Goal: Task Accomplishment & Management: Use online tool/utility

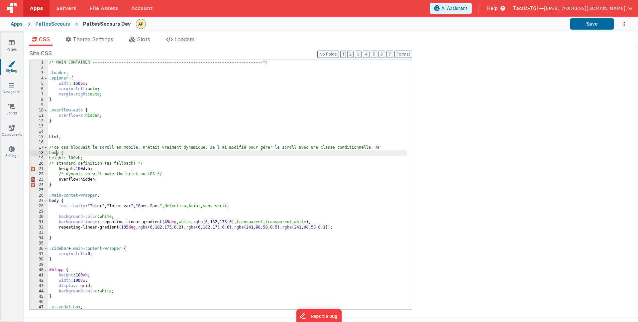
click at [60, 160] on div "/* MAIN CONTAINER -------------------------------------------------------------…" at bounding box center [227, 190] width 359 height 260
click at [110, 188] on div "/* MAIN CONTAINER -------------------------------------------------------------…" at bounding box center [227, 190] width 359 height 260
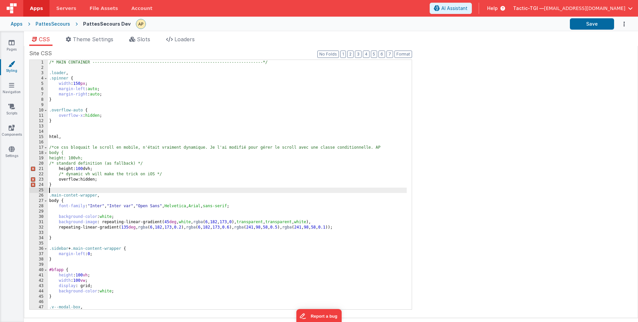
click at [110, 181] on div "/* MAIN CONTAINER -------------------------------------------------------------…" at bounding box center [227, 190] width 359 height 260
click at [107, 184] on div "/* MAIN CONTAINER -------------------------------------------------------------…" at bounding box center [227, 190] width 359 height 260
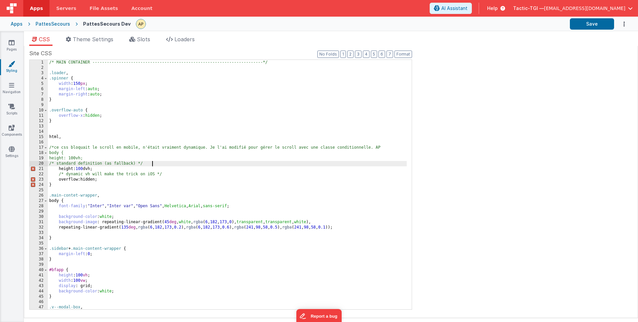
click at [186, 165] on div "/* MAIN CONTAINER -------------------------------------------------------------…" at bounding box center [227, 190] width 359 height 260
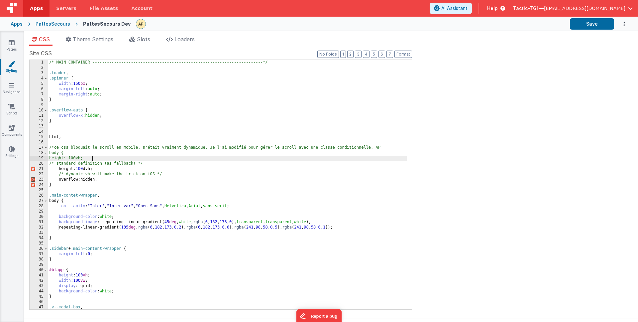
click at [118, 156] on div "/* MAIN CONTAINER -------------------------------------------------------------…" at bounding box center [227, 190] width 359 height 260
click at [100, 150] on div "/* MAIN CONTAINER -------------------------------------------------------------…" at bounding box center [227, 190] width 359 height 260
click at [99, 154] on div "/* MAIN CONTAINER -------------------------------------------------------------…" at bounding box center [227, 190] width 359 height 260
click at [49, 152] on div "/* MAIN CONTAINER -------------------------------------------------------------…" at bounding box center [227, 190] width 359 height 260
click at [127, 179] on div "/* MAIN CONTAINER -------------------------------------------------------------…" at bounding box center [227, 190] width 359 height 260
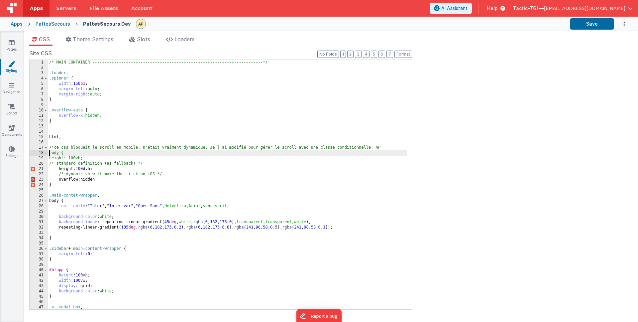
click at [50, 153] on div "/* MAIN CONTAINER -------------------------------------------------------------…" at bounding box center [227, 190] width 359 height 260
click at [88, 187] on div "/* MAIN CONTAINER -------------------------------------------------------------…" at bounding box center [227, 190] width 359 height 260
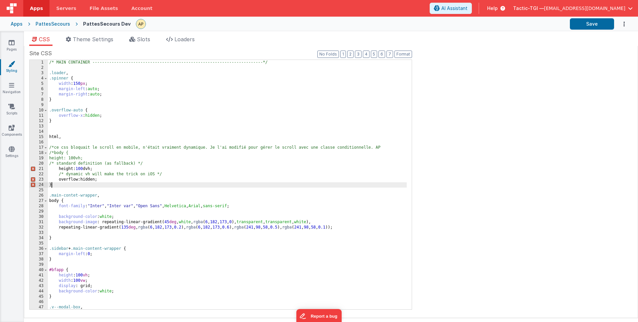
click at [101, 186] on div "/* MAIN CONTAINER -------------------------------------------------------------…" at bounding box center [227, 190] width 359 height 260
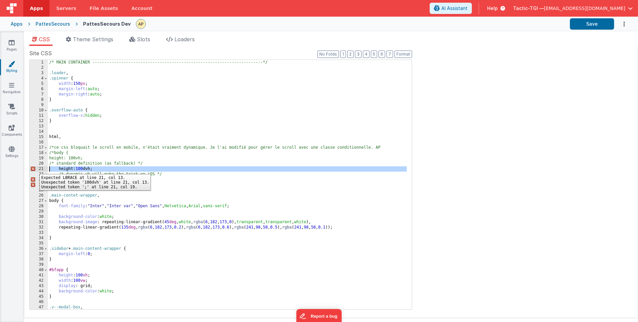
click at [35, 169] on div "21" at bounding box center [39, 168] width 18 height 5
click at [165, 145] on div "/* MAIN CONTAINER -------------------------------------------------------------…" at bounding box center [227, 190] width 359 height 260
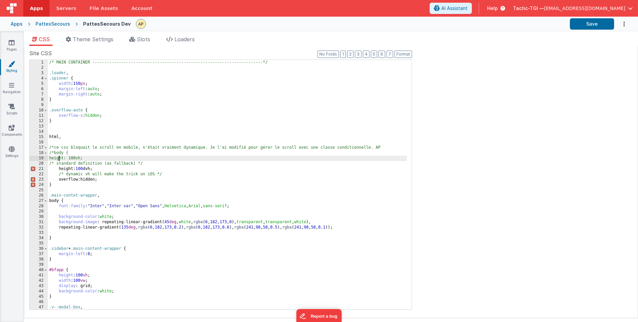
drag, startPoint x: 59, startPoint y: 158, endPoint x: 104, endPoint y: 163, distance: 45.4
click at [59, 158] on div "/* MAIN CONTAINER -------------------------------------------------------------…" at bounding box center [227, 190] width 359 height 260
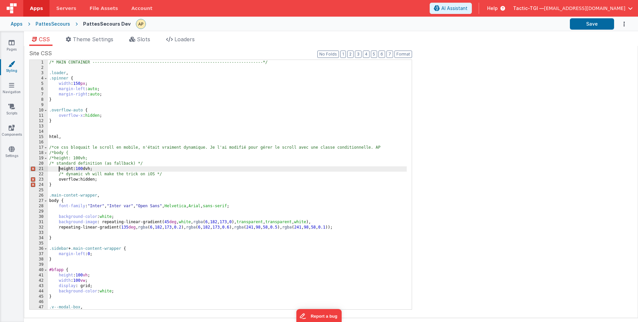
click at [58, 170] on div "/* MAIN CONTAINER -------------------------------------------------------------…" at bounding box center [227, 190] width 359 height 260
click at [60, 180] on div "/* MAIN CONTAINER -------------------------------------------------------------…" at bounding box center [227, 190] width 359 height 260
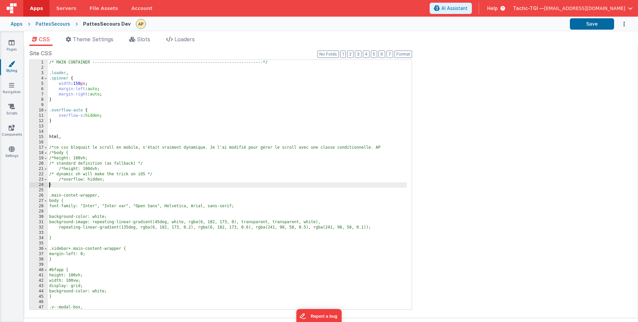
click at [49, 184] on div "/* MAIN CONTAINER -------------------------------------------------------------…" at bounding box center [227, 190] width 359 height 260
click at [122, 183] on div "/* MAIN CONTAINER -------------------------------------------------------------…" at bounding box center [227, 190] width 359 height 260
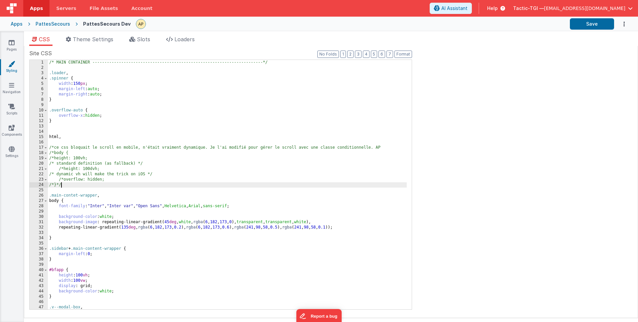
click at [113, 158] on div "/* MAIN CONTAINER -------------------------------------------------------------…" at bounding box center [227, 190] width 359 height 260
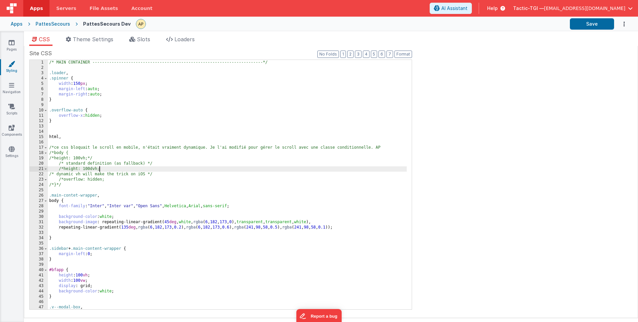
click at [134, 168] on div "/* MAIN CONTAINER -------------------------------------------------------------…" at bounding box center [227, 190] width 359 height 260
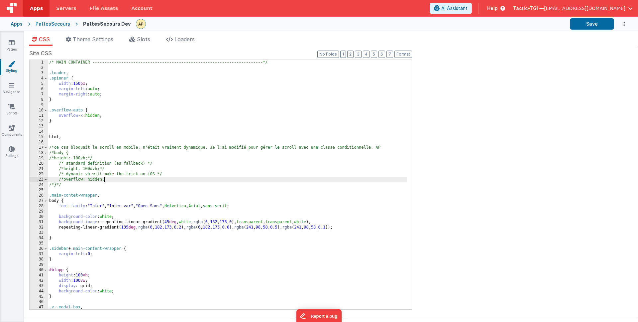
click at [125, 179] on div "/* MAIN CONTAINER -------------------------------------------------------------…" at bounding box center [227, 190] width 359 height 260
click at [107, 153] on div "/* MAIN CONTAINER -------------------------------------------------------------…" at bounding box center [227, 190] width 359 height 260
click at [391, 148] on div "/* MAIN CONTAINER -------------------------------------------------------------…" at bounding box center [227, 190] width 359 height 260
click at [333, 192] on div "/* MAIN CONTAINER -------------------------------------------------------------…" at bounding box center [227, 190] width 359 height 260
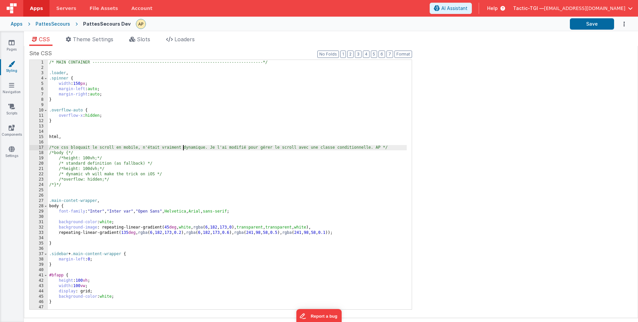
click at [184, 148] on div "/* MAIN CONTAINER -------------------------------------------------------------…" at bounding box center [227, 190] width 359 height 260
click at [125, 188] on div "/* MAIN CONTAINER -------------------------------------------------------------…" at bounding box center [227, 190] width 359 height 260
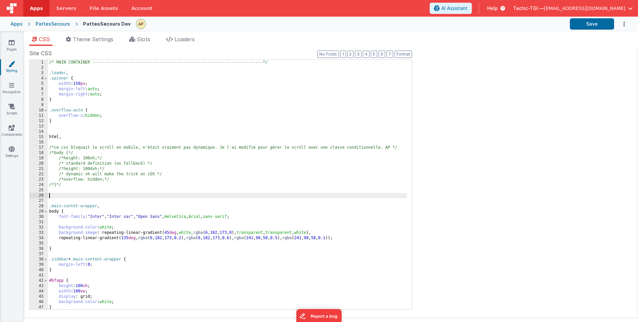
click at [125, 139] on div "/* MAIN CONTAINER -------------------------------------------------------------…" at bounding box center [227, 190] width 359 height 260
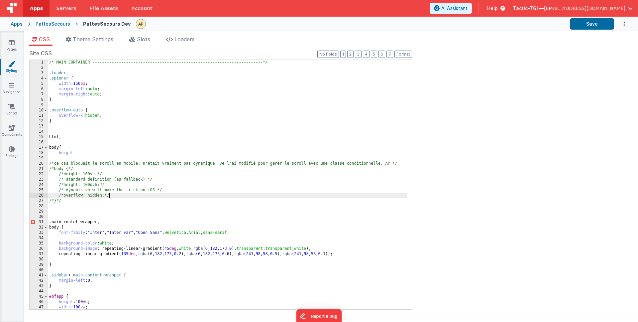
click at [233, 195] on div "/* MAIN CONTAINER -------------------------------------------------------------…" at bounding box center [227, 190] width 359 height 260
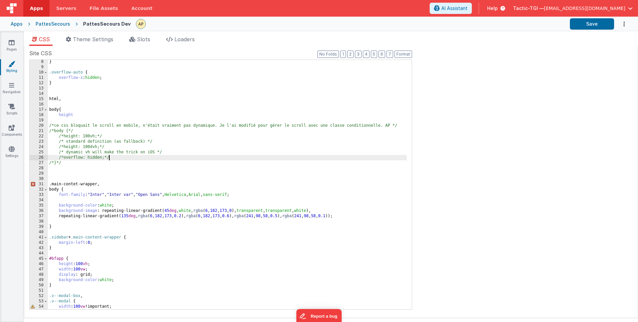
click at [235, 178] on div "} .overflow-auto { overflow-x : hidden ; } html , body { height /*ce css bloqua…" at bounding box center [227, 189] width 359 height 260
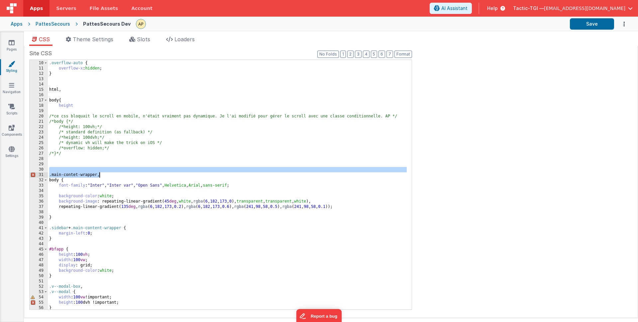
click at [182, 168] on div ".overflow-auto { overflow-x : hidden ; } html , body { height /*ce css bloquait…" at bounding box center [227, 185] width 359 height 260
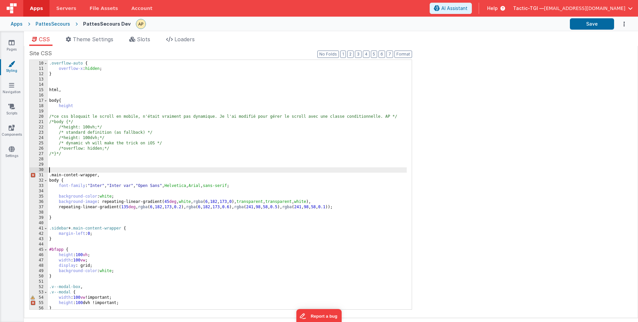
scroll to position [47, 0]
click at [179, 179] on div ".overflow-auto { overflow-x : hidden ; } html , body { height /*ce css bloquait…" at bounding box center [227, 185] width 359 height 260
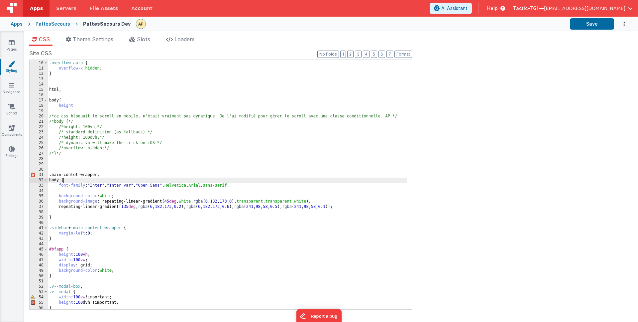
click at [157, 159] on div ".overflow-auto { overflow-x : hidden ; } html , body { height /*ce css bloquait…" at bounding box center [227, 185] width 359 height 260
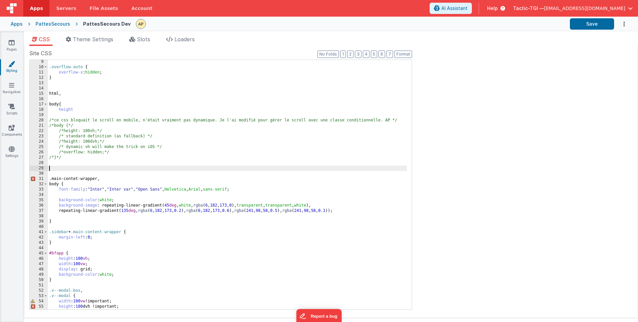
click at [104, 168] on div ".overflow-auto { overflow-x : hidden ; } html , body { height /*ce css bloquait…" at bounding box center [227, 189] width 359 height 260
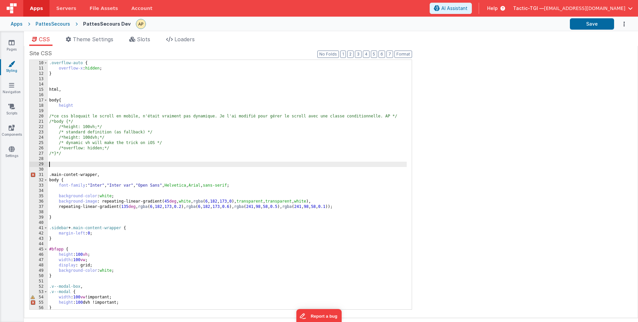
scroll to position [50, 0]
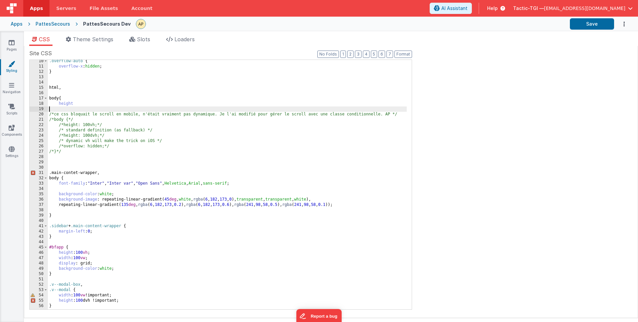
click at [100, 107] on div ".overflow-auto { overflow-x : hidden ; } html , body { height /*ce css bloquait…" at bounding box center [227, 189] width 359 height 260
click at [100, 99] on div ".overflow-auto { overflow-x : hidden ; } html , body { height /*ce css bloquait…" at bounding box center [227, 189] width 359 height 260
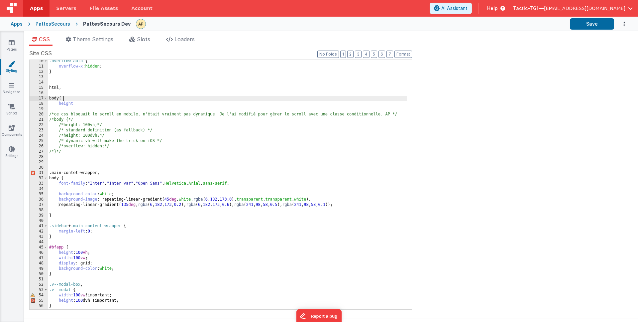
click at [99, 102] on div ".overflow-auto { overflow-x : hidden ; } html , body { height /*ce css bloquait…" at bounding box center [227, 189] width 359 height 260
click at [575, 65] on div "Site CSS Format 7 6 5 4 3 2 1 No Folds 10 11 12 13 14 15 16 17 18 19 20 21 22 2…" at bounding box center [331, 181] width 604 height 265
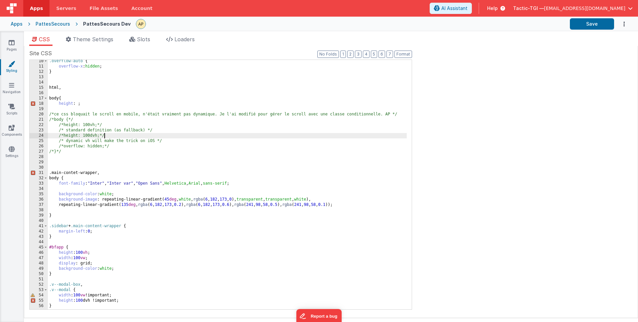
click at [188, 135] on div ".overflow-auto { overflow-x : hidden ; } html , body { height : ; /*ce css bloq…" at bounding box center [227, 189] width 359 height 260
click at [158, 104] on div ".overflow-auto { overflow-x : hidden ; } html , body { height : ; /*ce css bloq…" at bounding box center [227, 189] width 359 height 260
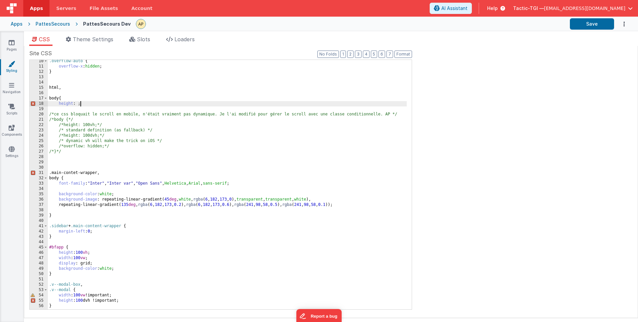
drag, startPoint x: 77, startPoint y: 103, endPoint x: 120, endPoint y: 111, distance: 43.0
click at [78, 103] on div ".overflow-auto { overflow-x : hidden ; } html , body { height : ; /*ce css bloq…" at bounding box center [227, 189] width 359 height 260
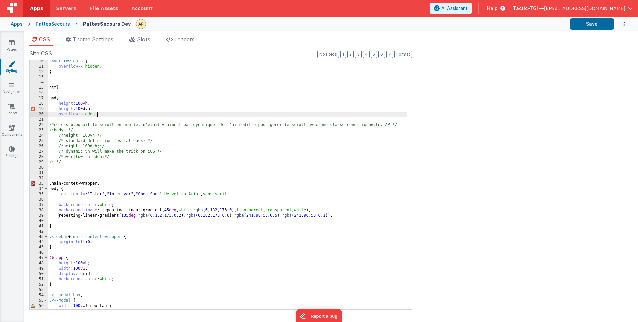
click at [141, 137] on div ".overflow-auto { overflow-x : hidden ; } html , body { height : 100 vh ; height…" at bounding box center [227, 189] width 359 height 260
click at [126, 115] on div ".overflow-auto { overflow-x : hidden ; } html , body { height : 100 vh ; height…" at bounding box center [227, 189] width 359 height 260
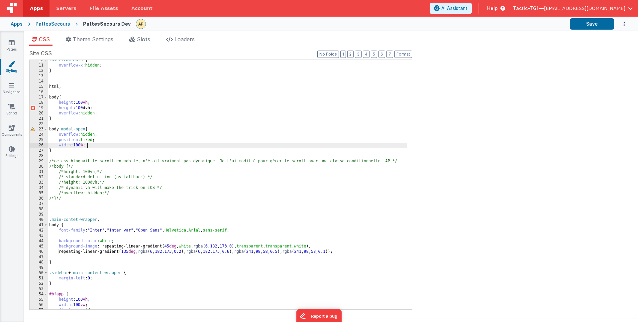
scroll to position [51, 0]
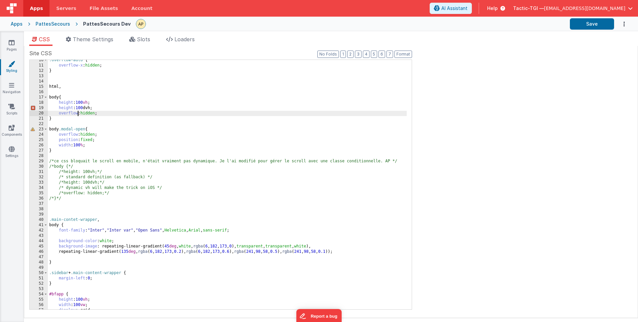
click at [77, 114] on div ".overflow-auto { overflow-x : hidden ; } html , body { height : 100 vh ; height…" at bounding box center [227, 188] width 359 height 260
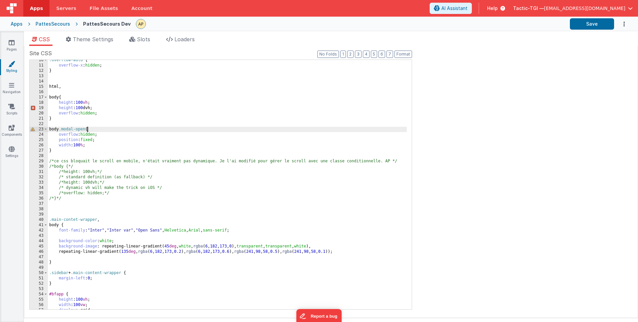
click at [147, 128] on div ".overflow-auto { overflow-x : hidden ; } html , body { height : 100 vh ; height…" at bounding box center [227, 188] width 359 height 260
click at [78, 113] on div ".overflow-auto { overflow-x : hidden ; } html , body { height : 100 vh ; height…" at bounding box center [227, 188] width 359 height 260
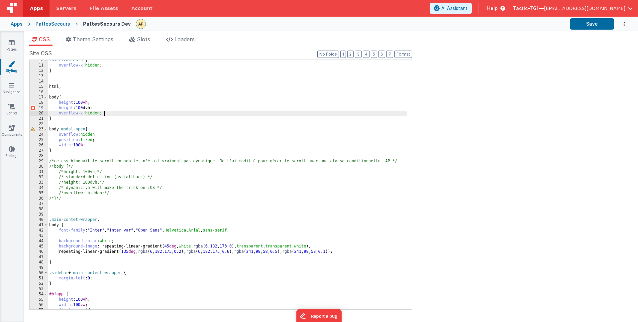
click at [172, 111] on div ".overflow-auto { overflow-x : hidden ; } html , body { height : 100 vh ; height…" at bounding box center [227, 188] width 359 height 260
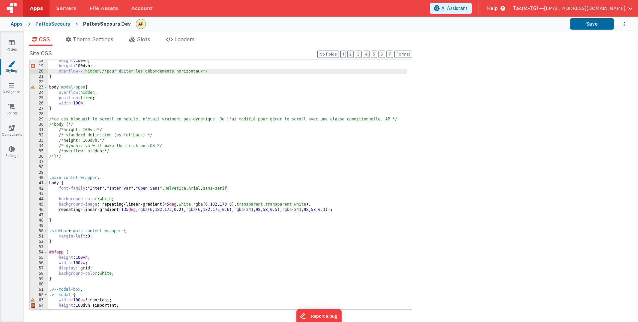
scroll to position [328, 0]
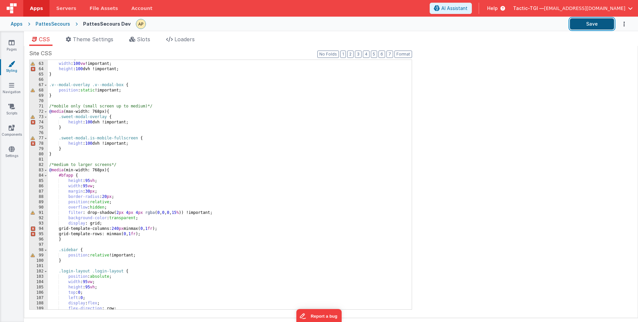
click at [590, 24] on button "Save" at bounding box center [592, 23] width 44 height 11
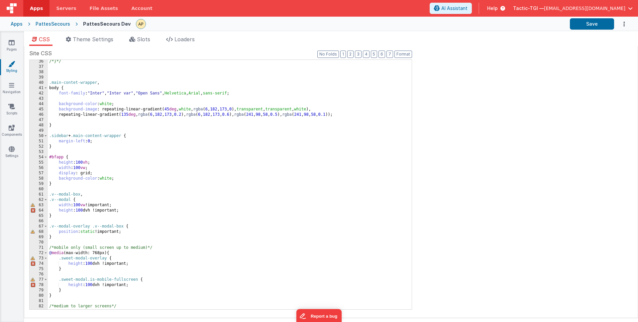
scroll to position [194, 0]
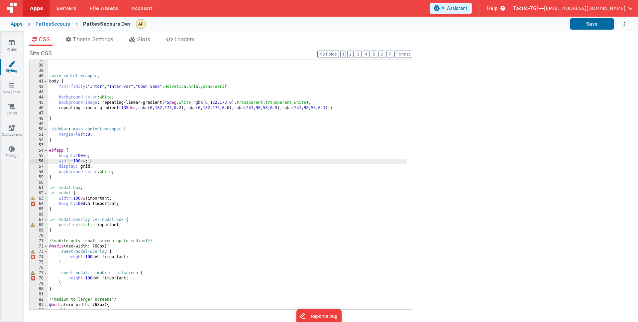
click at [92, 160] on div ".main-contet-wrapper , body { font-family : " Inter " , " Inter var " , " Open …" at bounding box center [227, 188] width 359 height 260
click at [124, 169] on div ".main-contet-wrapper , body { font-family : " Inter " , " Inter var " , " Open …" at bounding box center [227, 188] width 359 height 260
click at [130, 171] on div ".main-contet-wrapper , body { font-family : " Inter " , " Inter var " , " Open …" at bounding box center [227, 188] width 359 height 260
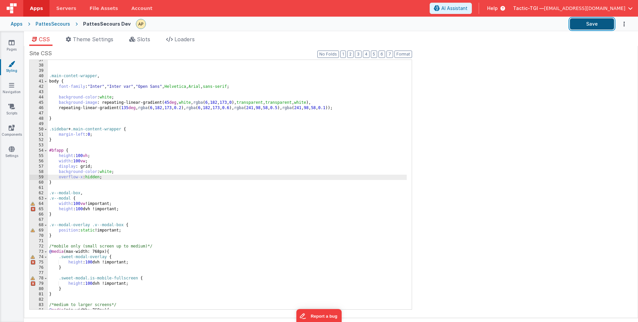
click at [590, 21] on button "Save" at bounding box center [592, 23] width 44 height 11
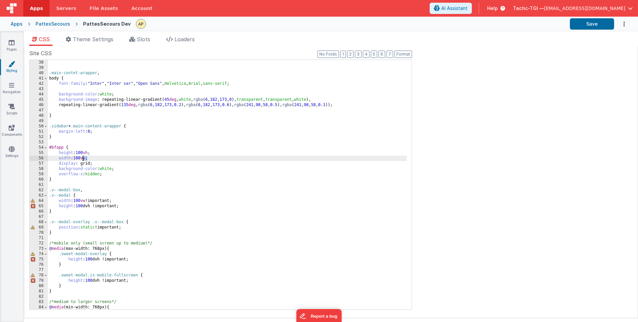
drag, startPoint x: 87, startPoint y: 162, endPoint x: 83, endPoint y: 158, distance: 5.4
click at [83, 158] on div ".main-contet-wrapper , body { font-family : " Inter " , " Inter var " , " Open …" at bounding box center [227, 190] width 359 height 260
click at [218, 150] on div ".main-contet-wrapper , body { font-family : " Inter " , " Inter var " , " Open …" at bounding box center [227, 190] width 359 height 260
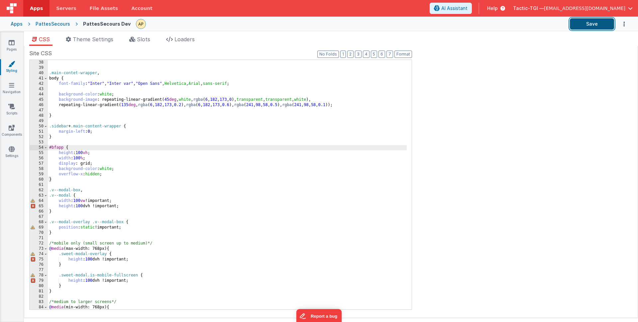
click at [595, 24] on button "Save" at bounding box center [592, 23] width 44 height 11
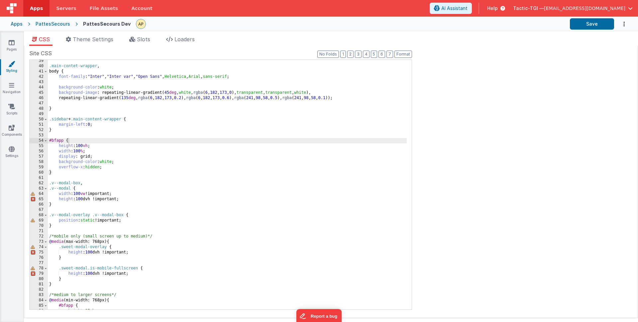
scroll to position [202, 0]
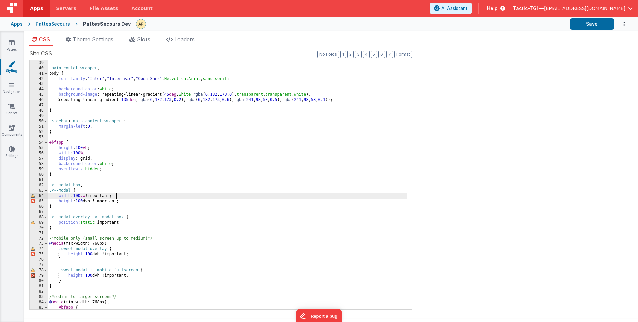
click at [123, 195] on div ".main-contet-wrapper , body { font-family : " Inter " , " Inter var " , " Open …" at bounding box center [227, 185] width 359 height 260
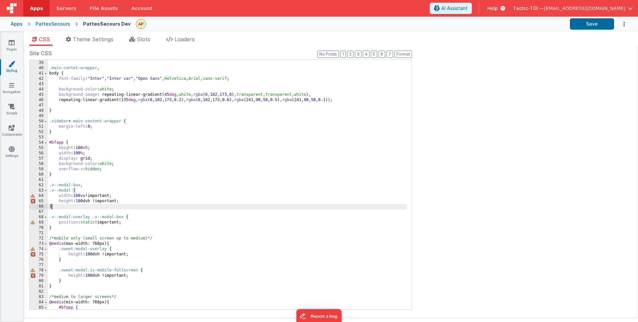
click at [132, 205] on div ".main-contet-wrapper , body { font-family : " Inter " , " Inter var " , " Open …" at bounding box center [227, 185] width 359 height 260
click at [131, 199] on div ".main-contet-wrapper , body { font-family : " Inter " , " Inter var " , " Open …" at bounding box center [227, 185] width 359 height 260
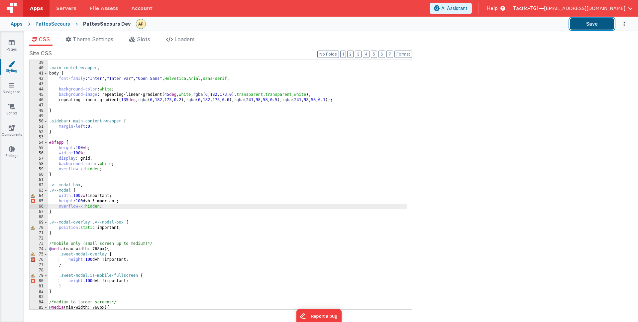
click at [594, 22] on button "Save" at bounding box center [592, 23] width 44 height 11
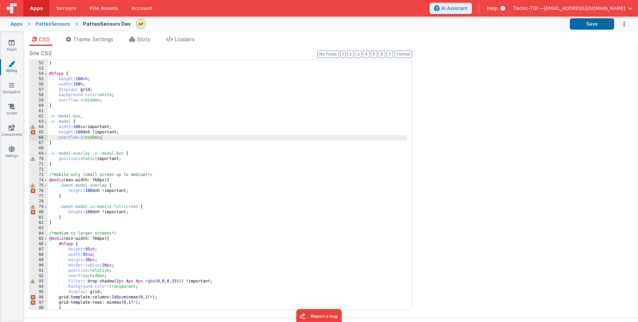
scroll to position [273, 0]
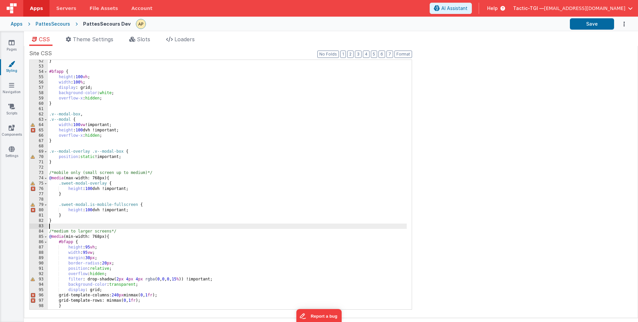
click at [181, 224] on div "} #bfapp { height : 100 vh ; width : 100 % ; display : grid; background-color :…" at bounding box center [227, 189] width 359 height 260
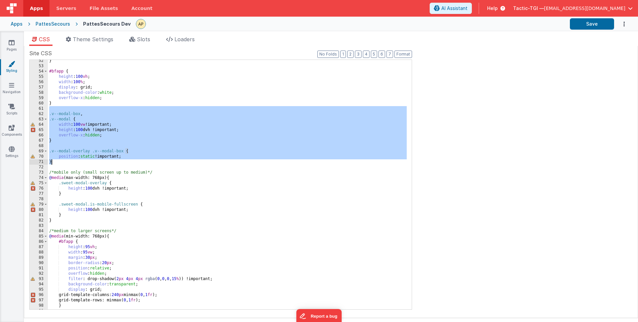
drag, startPoint x: 51, startPoint y: 110, endPoint x: 151, endPoint y: 163, distance: 113.6
click at [151, 163] on div "} #bfapp { height : 100 vh ; width : 100 % ; display : grid; background-color :…" at bounding box center [227, 188] width 359 height 260
click at [57, 124] on div "} #bfapp { height : 100 vh ; width : 100 % ; display : grid; background-color :…" at bounding box center [227, 188] width 359 height 260
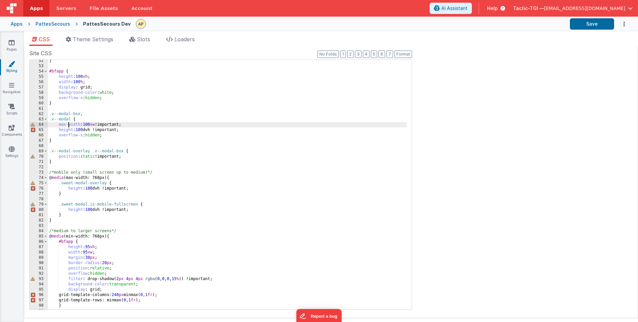
drag, startPoint x: 208, startPoint y: 169, endPoint x: 168, endPoint y: 157, distance: 42.0
click at [207, 169] on div "} #bfapp { height : 100 vh ; width : 100 % ; display : grid; background-color :…" at bounding box center [227, 188] width 359 height 260
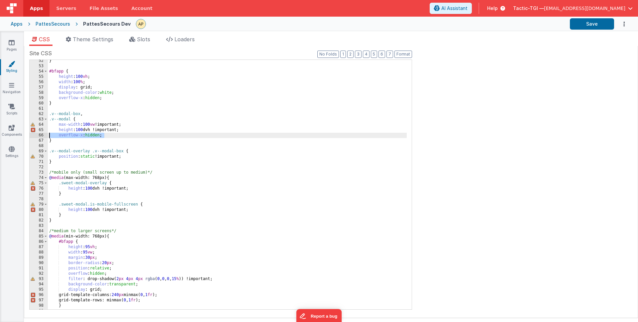
drag, startPoint x: 105, startPoint y: 134, endPoint x: 39, endPoint y: 133, distance: 65.8
click at [39, 133] on div "52 53 54 55 56 57 58 59 60 61 62 63 64 65 66 67 68 69 70 71 72 73 74 75 76 77 7…" at bounding box center [220, 185] width 383 height 250
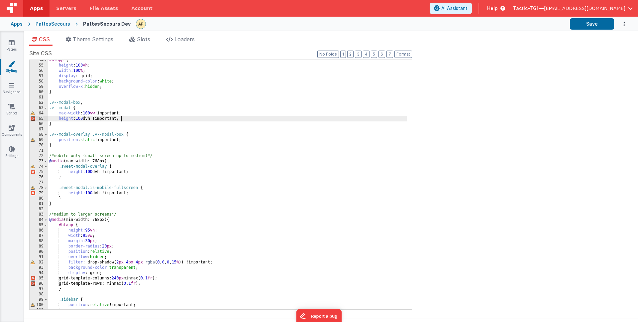
scroll to position [274, 0]
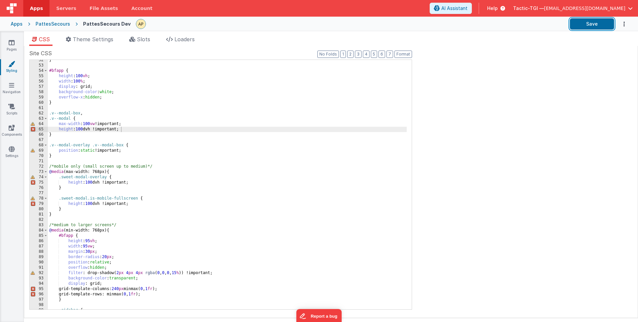
drag, startPoint x: 596, startPoint y: 22, endPoint x: 394, endPoint y: 4, distance: 203.6
click at [596, 22] on button "Save" at bounding box center [592, 23] width 44 height 11
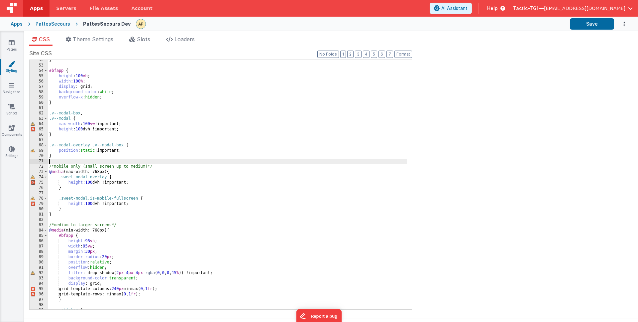
click at [163, 159] on div "} #bfapp { height : 100 vh ; width : 100 % ; display : grid; background-color :…" at bounding box center [227, 188] width 359 height 260
click at [67, 124] on div "} #bfapp { height : 100 vh ; width : 100 % ; display : grid; background-color :…" at bounding box center [227, 188] width 359 height 260
click at [89, 124] on div "} #bfapp { height : 100 vh ; width : 100 % ; display : grid; background-color :…" at bounding box center [227, 188] width 359 height 260
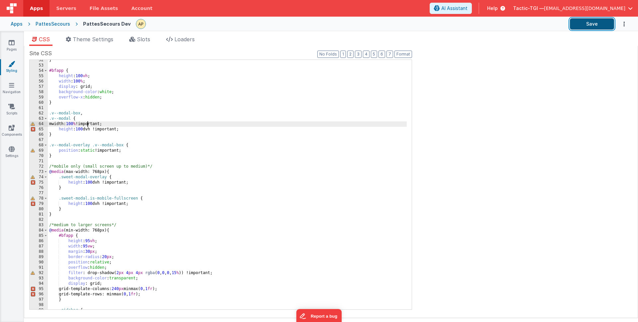
click at [605, 26] on button "Save" at bounding box center [592, 23] width 44 height 11
click at [61, 125] on div "} #bfapp { height : 100 vh ; width : 100 % ; display : grid; background-color :…" at bounding box center [227, 188] width 359 height 260
click at [592, 27] on button "Save" at bounding box center [592, 23] width 44 height 11
click at [181, 133] on div "} #bfapp { height : 100 vh ; width : 100 % ; display : grid; background-color :…" at bounding box center [227, 188] width 359 height 260
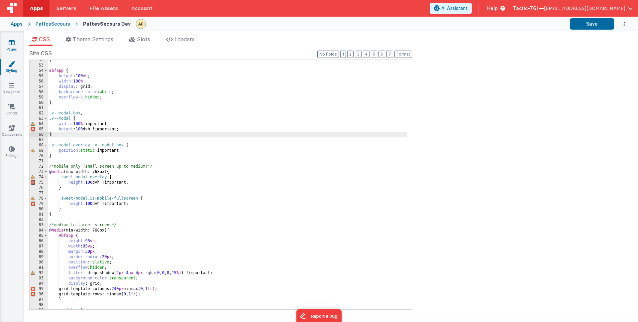
click at [14, 45] on icon at bounding box center [12, 42] width 6 height 7
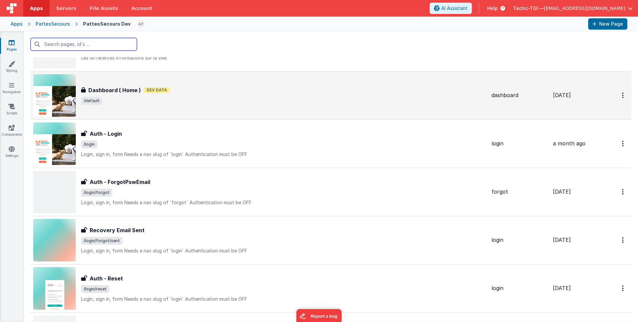
scroll to position [198, 0]
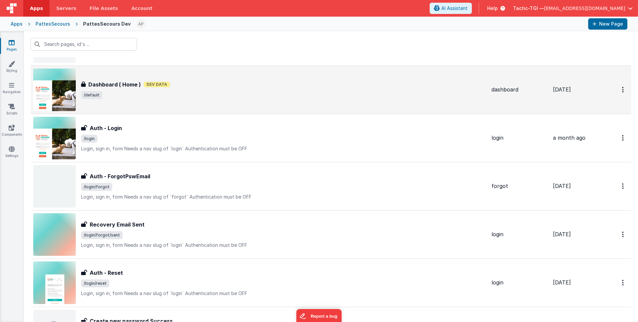
click at [198, 99] on div "Dashboard ( Home ) Dashboard ( Home ) Dev Data /default" at bounding box center [259, 89] width 453 height 43
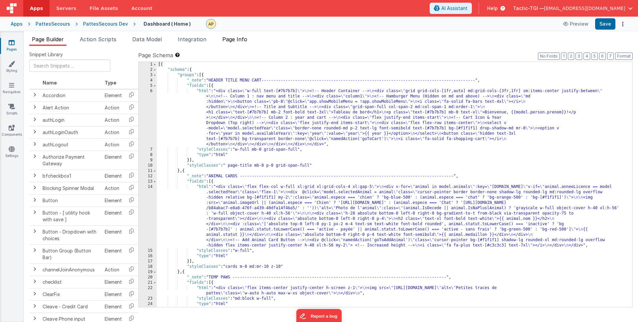
click at [232, 45] on li "Page Info" at bounding box center [235, 40] width 30 height 11
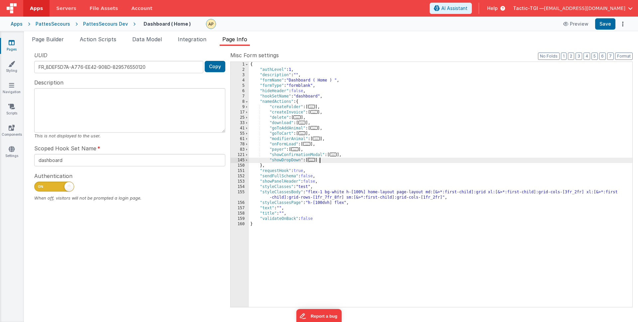
click at [353, 163] on div "{ "authLevel" : 1 , "description" : "" , "formName" : "Dashboard ( Home ) " , "…" at bounding box center [441, 190] width 384 height 256
click at [315, 127] on span "..." at bounding box center [313, 128] width 7 height 4
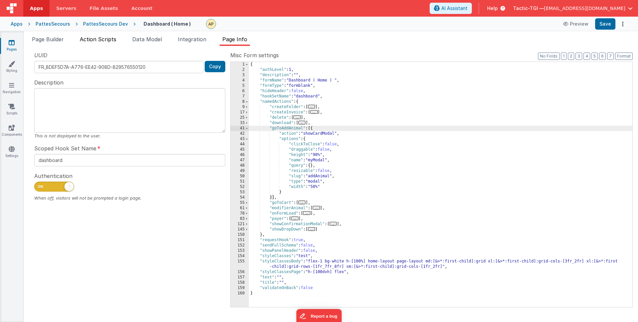
click at [101, 38] on span "Action Scripts" at bounding box center [98, 39] width 37 height 7
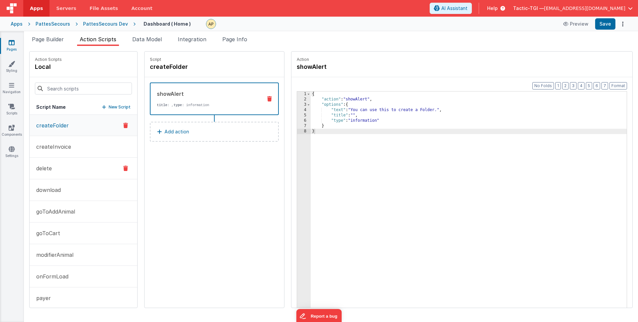
scroll to position [50, 0]
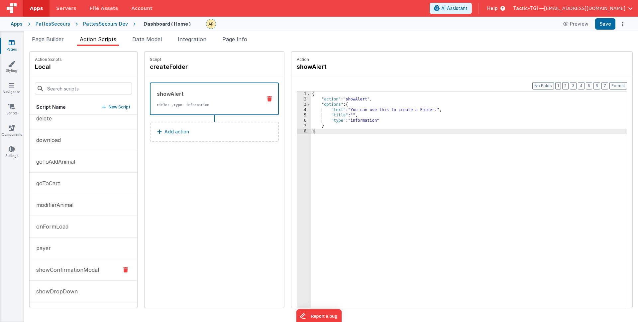
click at [90, 273] on p "showConfirmationModal" at bounding box center [65, 270] width 67 height 8
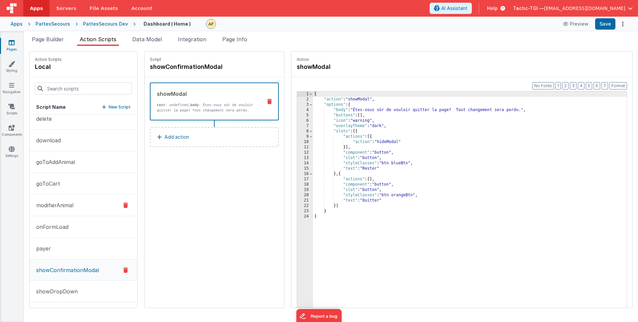
scroll to position [33, 0]
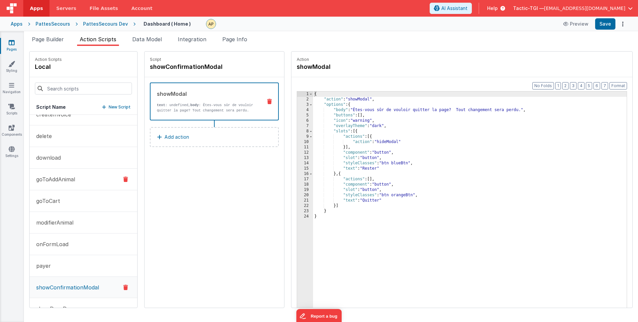
click at [64, 179] on p "goToAddAnimal" at bounding box center [53, 179] width 43 height 8
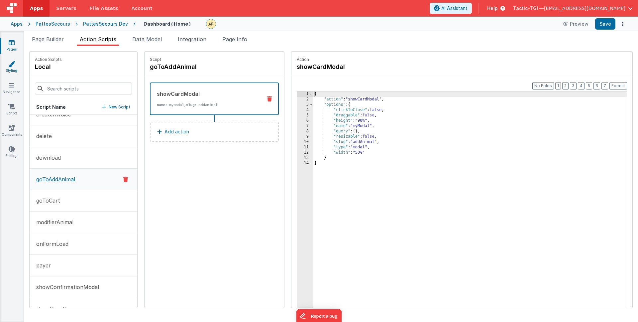
click at [13, 64] on icon at bounding box center [11, 63] width 7 height 7
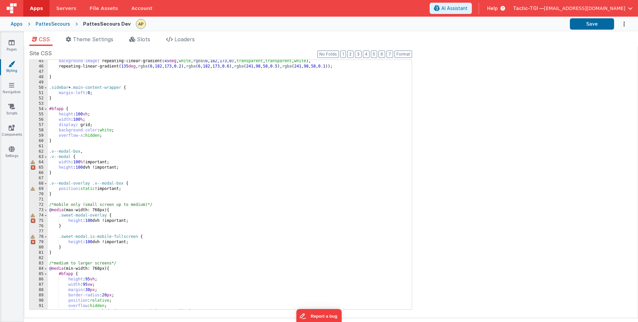
scroll to position [238, 0]
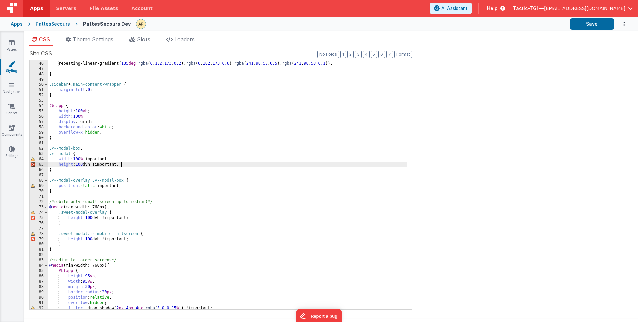
click at [197, 164] on div "background-image : repeating-linear-gradient( 45 deg , white , rgba ( 6 , 182 ,…" at bounding box center [227, 186] width 359 height 260
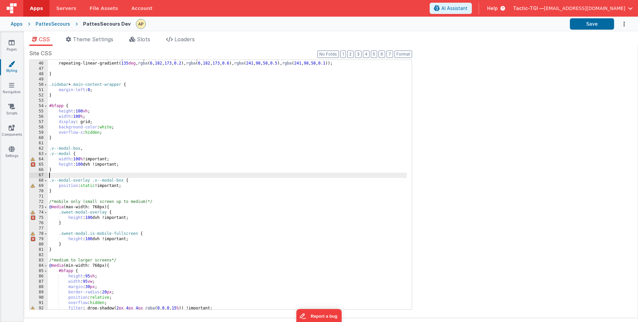
click at [345, 176] on div "background-image : repeating-linear-gradient( 45 deg , white , rgba ( 6 , 182 ,…" at bounding box center [227, 186] width 359 height 260
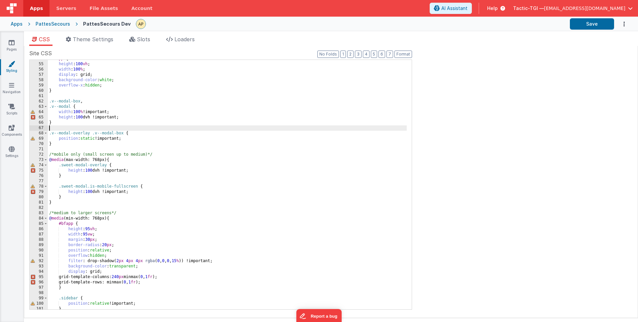
scroll to position [285, 0]
click at [68, 171] on div "#bfapp { height : 100 vh ; width : 100 % ; display : grid; background-color : w…" at bounding box center [227, 187] width 359 height 260
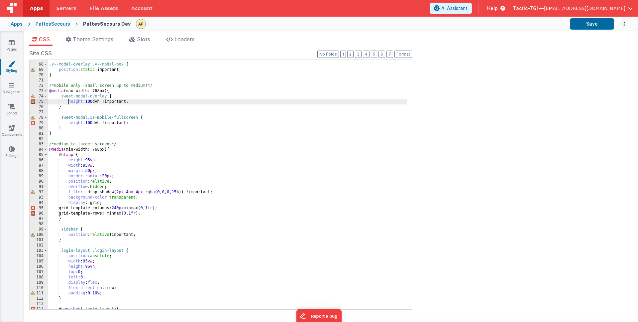
scroll to position [324, 0]
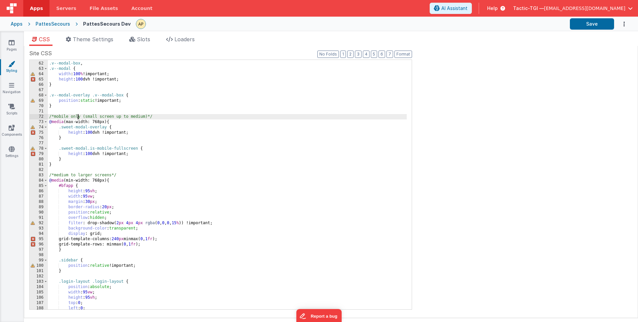
click at [78, 118] on div ".v--modal-box , .v--modal { width : 100 % !important; height : 100 dvh !importa…" at bounding box center [227, 186] width 359 height 260
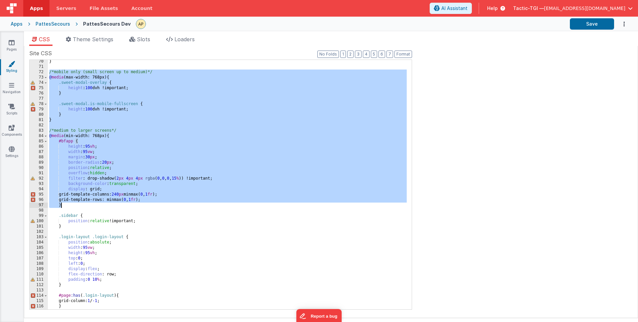
scroll to position [368, 0]
drag, startPoint x: 50, startPoint y: 116, endPoint x: 164, endPoint y: 206, distance: 145.1
click at [164, 206] on div "} /*mobile only (small screen up to medium)*/ @ media (max-width: 768px) { .swe…" at bounding box center [227, 189] width 359 height 260
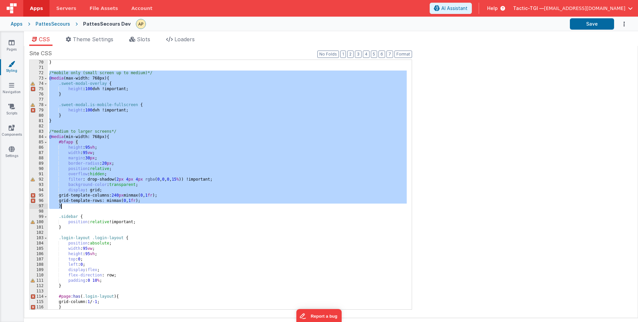
scroll to position [367, 0]
click at [150, 147] on div "position : static !important; } /*mobile only (small screen up to medium)*/ @ m…" at bounding box center [227, 185] width 359 height 260
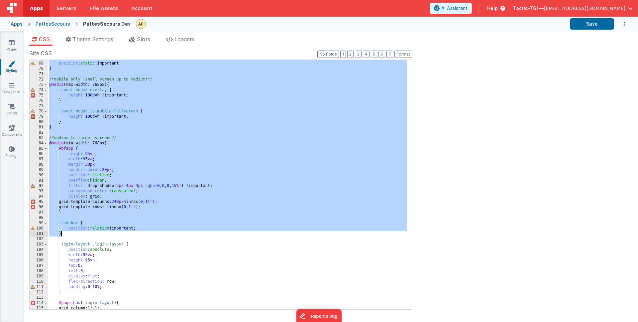
scroll to position [360, 0]
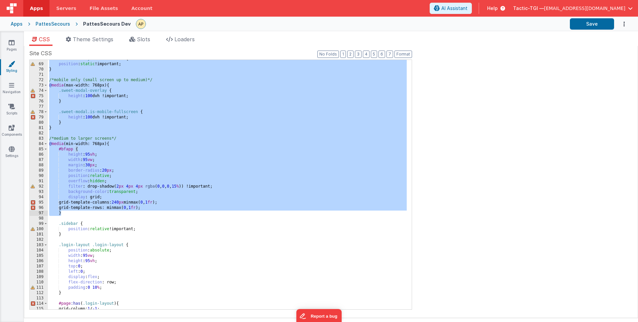
drag, startPoint x: 50, startPoint y: 132, endPoint x: 166, endPoint y: 213, distance: 141.3
click at [166, 213] on div ".v--modal-overlay .v--modal-box { position : static !important; } /*mobile only…" at bounding box center [227, 186] width 359 height 260
click at [287, 241] on div ".v--modal-overlay .v--modal-box { position : static !important; } /*mobile only…" at bounding box center [227, 186] width 359 height 260
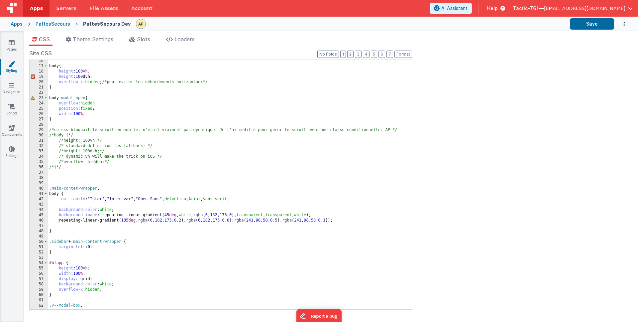
scroll to position [76, 0]
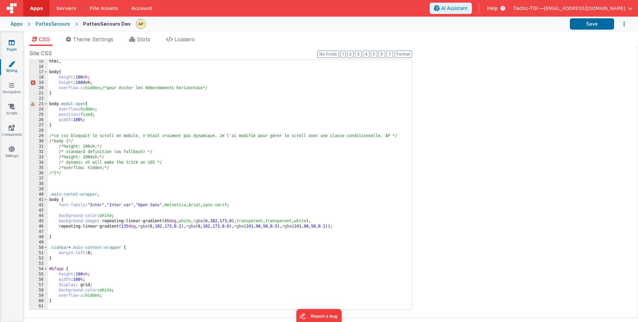
click at [9, 44] on icon at bounding box center [12, 42] width 6 height 7
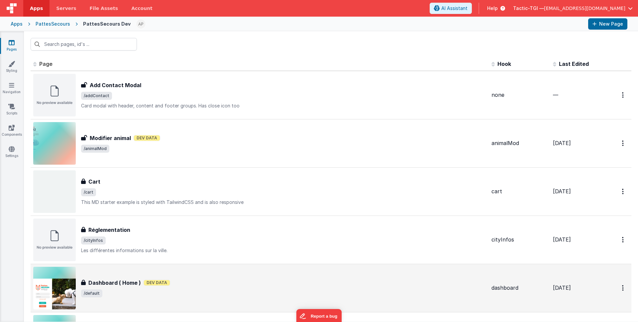
click at [184, 288] on div "Dashboard ( Home ) Dashboard ( Home ) Dev Data /default" at bounding box center [283, 288] width 405 height 19
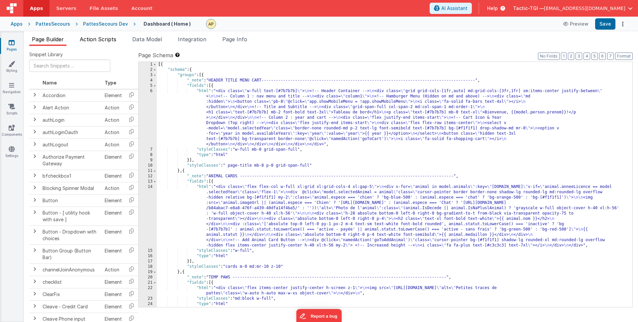
click at [99, 39] on span "Action Scripts" at bounding box center [98, 39] width 37 height 7
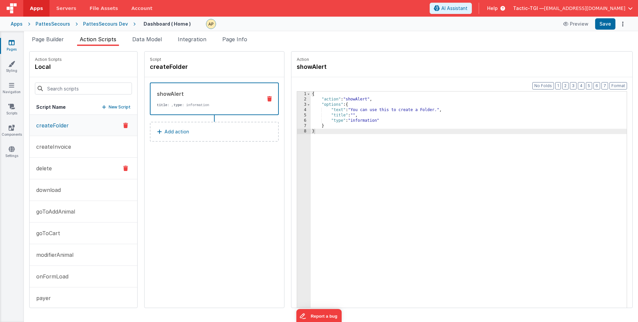
scroll to position [50, 0]
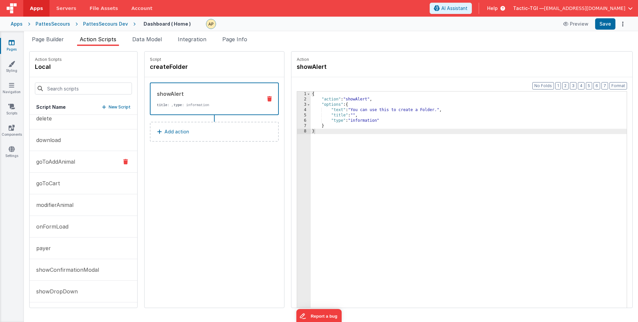
click at [76, 162] on button "goToAddAnimal" at bounding box center [84, 162] width 108 height 22
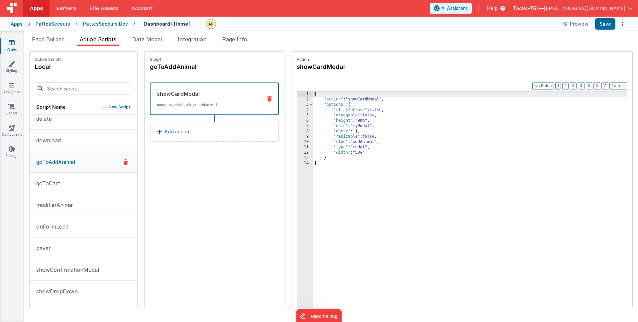
click at [332, 115] on div "{ "action" : "showCardModal" , "options" : { "clickToClose" : false , "draggabl…" at bounding box center [478, 214] width 331 height 247
click at [401, 126] on div "{ "action" : "showCardModal" , "options" : { "clickToClose" : false , "draggabl…" at bounding box center [478, 214] width 331 height 247
drag, startPoint x: 360, startPoint y: 116, endPoint x: 347, endPoint y: 115, distance: 12.6
click at [347, 115] on div "{ "action" : "showCardModal" , "options" : { "clickToClose" : false , "draggabl…" at bounding box center [478, 214] width 331 height 247
click at [599, 23] on button "Save" at bounding box center [605, 23] width 20 height 11
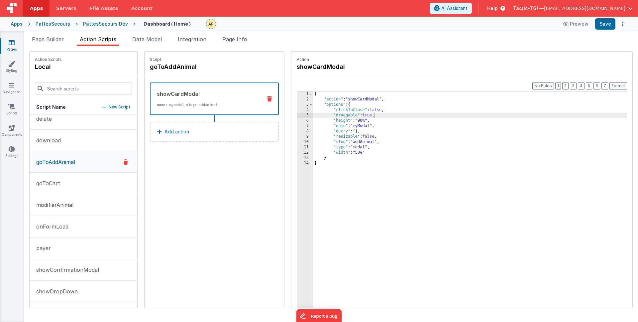
click at [356, 115] on div "{ "action" : "showCardModal" , "options" : { "clickToClose" : false , "draggabl…" at bounding box center [478, 214] width 331 height 247
click at [602, 28] on button "Save" at bounding box center [605, 23] width 20 height 11
click at [109, 21] on div "PattesSecours Dev" at bounding box center [105, 24] width 45 height 7
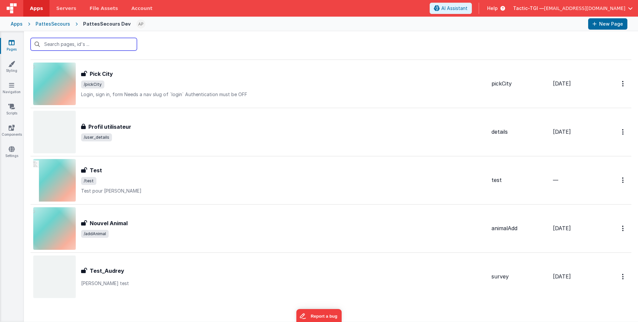
scroll to position [697, 0]
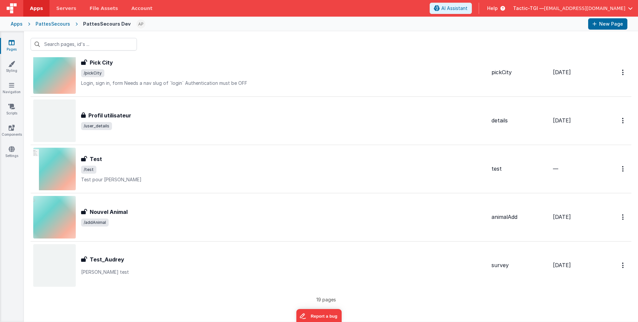
click at [129, 217] on div "Nouvel Animal Nouvel Animal /addAnimal" at bounding box center [283, 217] width 405 height 19
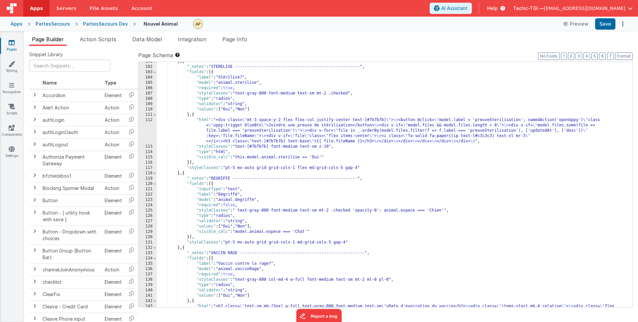
scroll to position [588, 0]
click at [225, 65] on div "} , { "_notes" : "STERELISE ---------------------------------------------------…" at bounding box center [392, 205] width 471 height 293
click at [391, 86] on div "} , { "_notes" : "STERILISE ---------------------------------------------------…" at bounding box center [392, 205] width 471 height 293
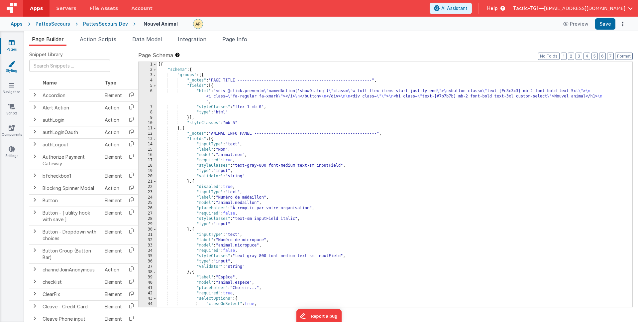
click at [9, 67] on link "Styling" at bounding box center [12, 66] width 24 height 13
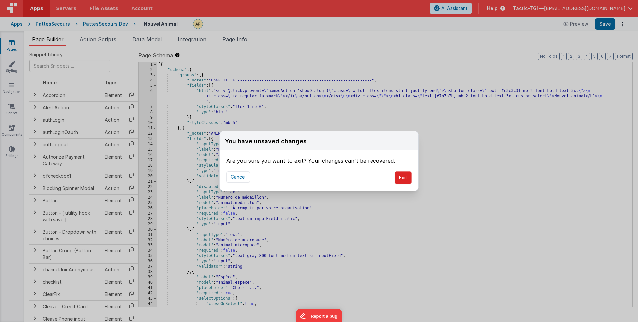
click at [404, 176] on button "Exit" at bounding box center [403, 177] width 17 height 13
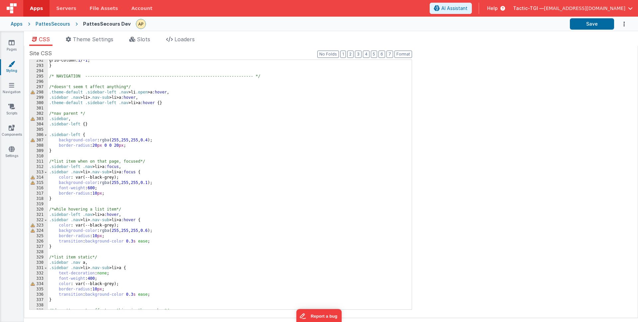
scroll to position [1551, 0]
click at [257, 177] on div "grid-column: 1 / -1 ; } /* NAVIGATION -----------------------------------------…" at bounding box center [227, 187] width 359 height 260
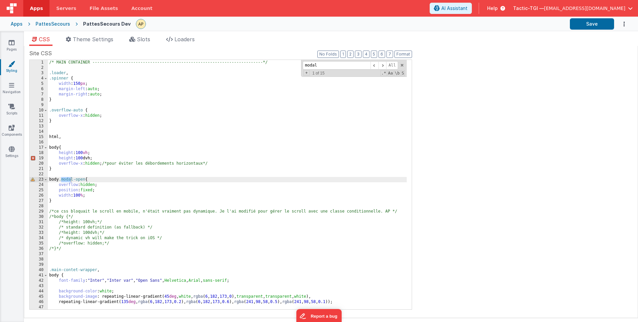
scroll to position [0, 0]
type input "modal"
click at [381, 65] on span at bounding box center [383, 65] width 8 height 8
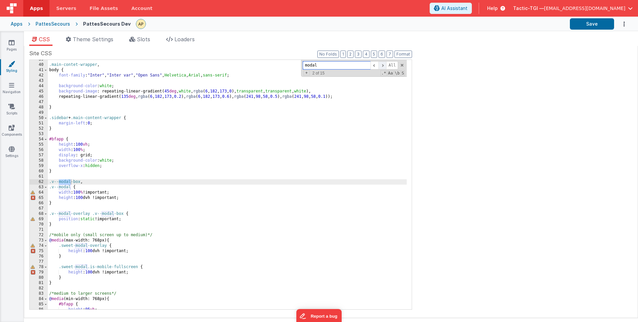
click at [381, 65] on span at bounding box center [383, 65] width 8 height 8
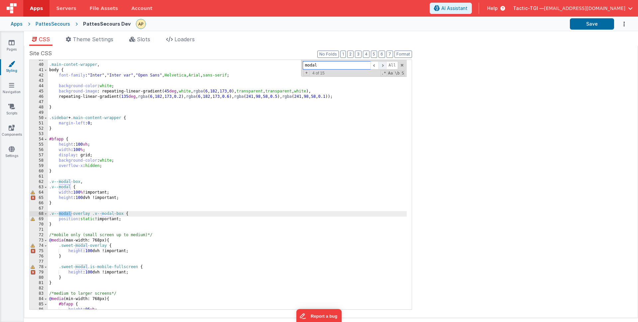
click at [381, 65] on span at bounding box center [383, 65] width 8 height 8
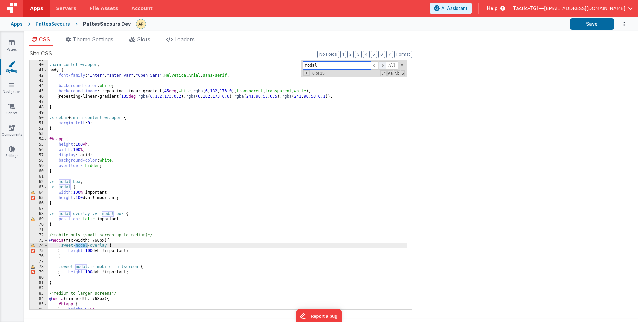
click at [381, 65] on span at bounding box center [383, 65] width 8 height 8
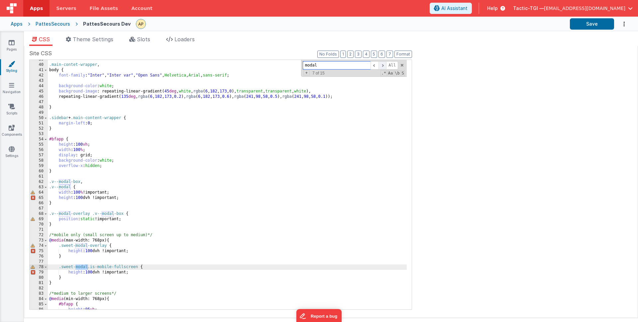
click at [381, 65] on span at bounding box center [383, 65] width 8 height 8
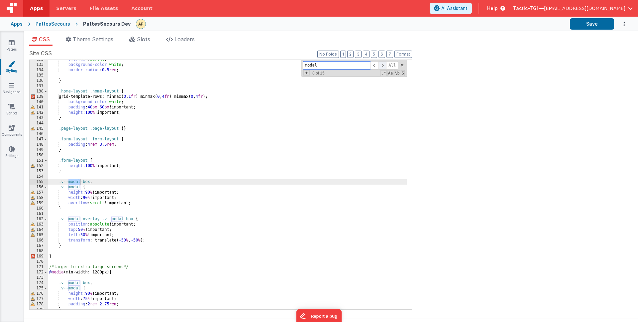
click at [381, 65] on span at bounding box center [383, 65] width 8 height 8
click at [383, 64] on span at bounding box center [383, 65] width 8 height 8
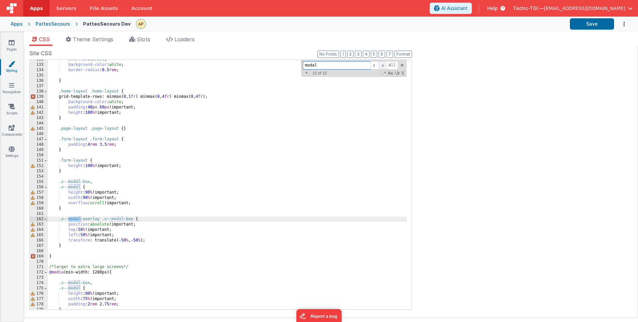
click at [383, 64] on span at bounding box center [383, 65] width 8 height 8
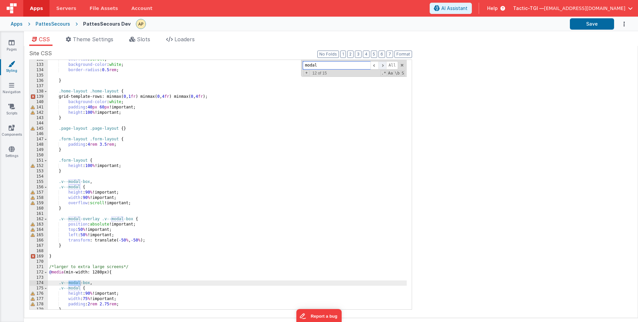
click at [383, 64] on span at bounding box center [383, 65] width 8 height 8
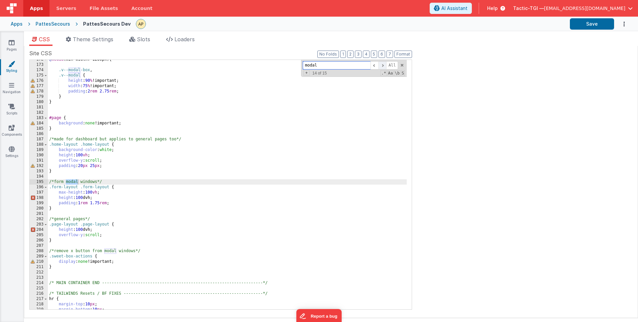
scroll to position [912, 0]
click at [383, 64] on span at bounding box center [383, 65] width 8 height 8
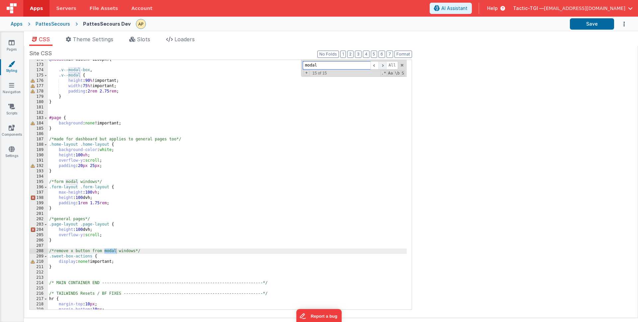
click at [383, 64] on span at bounding box center [383, 65] width 8 height 8
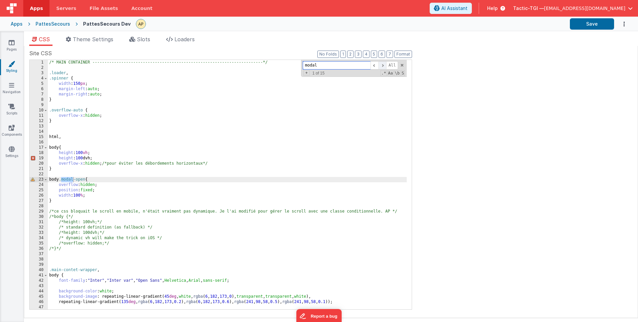
scroll to position [0, 0]
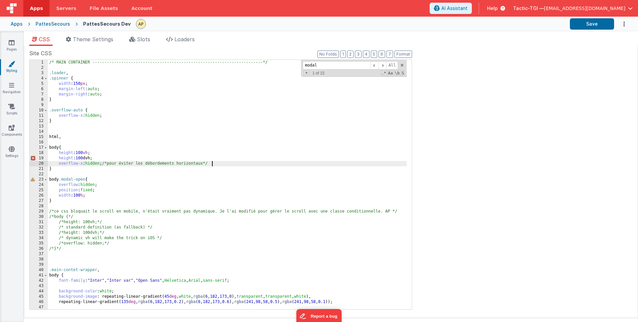
click at [244, 166] on div "/* MAIN CONTAINER -------------------------------------------------------------…" at bounding box center [227, 190] width 359 height 260
click at [103, 198] on div "/* MAIN CONTAINER -------------------------------------------------------------…" at bounding box center [227, 190] width 359 height 260
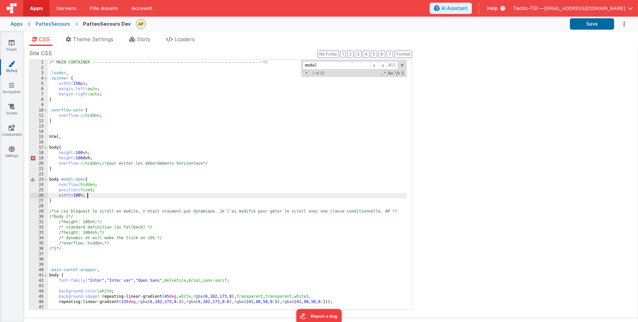
click at [92, 195] on div "/* MAIN CONTAINER -------------------------------------------------------------…" at bounding box center [227, 190] width 359 height 260
drag, startPoint x: 98, startPoint y: 190, endPoint x: 59, endPoint y: 189, distance: 39.2
click at [59, 189] on div "/* MAIN CONTAINER -------------------------------------------------------------…" at bounding box center [227, 190] width 359 height 260
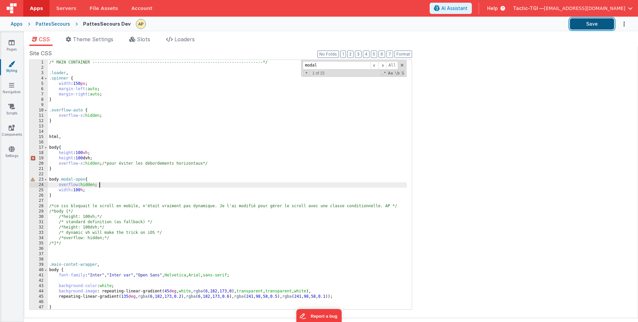
click at [597, 21] on button "Save" at bounding box center [592, 23] width 44 height 11
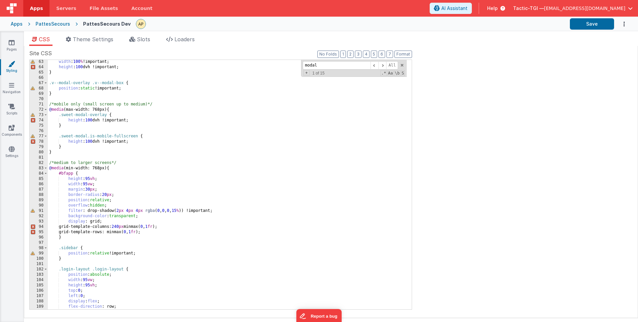
scroll to position [331, 0]
click at [119, 201] on div "width : 100 % !important; height : 100 dvh !important; } .v--modal-overlay .v--…" at bounding box center [227, 189] width 359 height 260
click at [134, 205] on div ".v--modal { width : 100 % !important; height : 100 dvh !important; } .v--modal-…" at bounding box center [227, 185] width 359 height 260
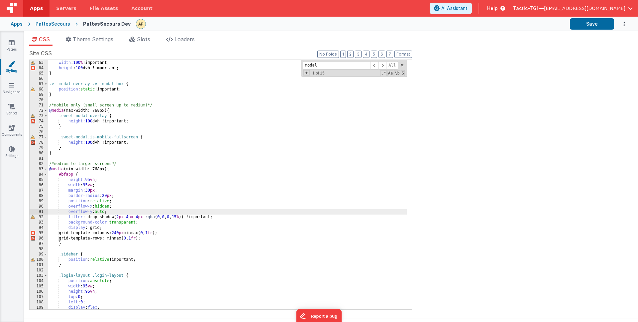
click at [295, 178] on div ".v--modal { width : 100 % !important; height : 100 dvh !important; } .v--modal-…" at bounding box center [227, 185] width 359 height 260
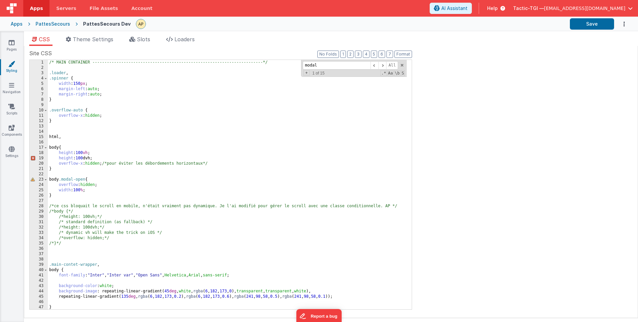
scroll to position [0, 0]
drag, startPoint x: 88, startPoint y: 159, endPoint x: 79, endPoint y: 157, distance: 9.5
click at [79, 157] on div "/* MAIN CONTAINER -------------------------------------------------------------…" at bounding box center [227, 190] width 359 height 260
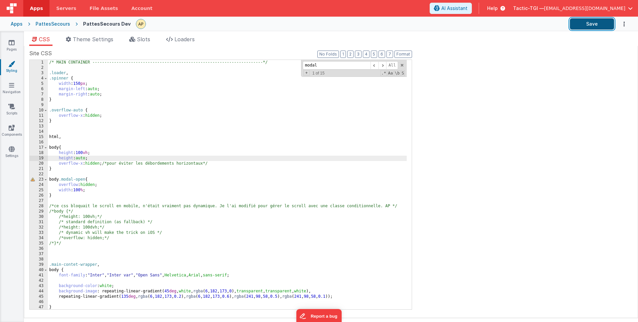
click at [608, 25] on button "Save" at bounding box center [592, 23] width 44 height 11
click at [91, 44] on li "Theme Settings" at bounding box center [89, 40] width 53 height 11
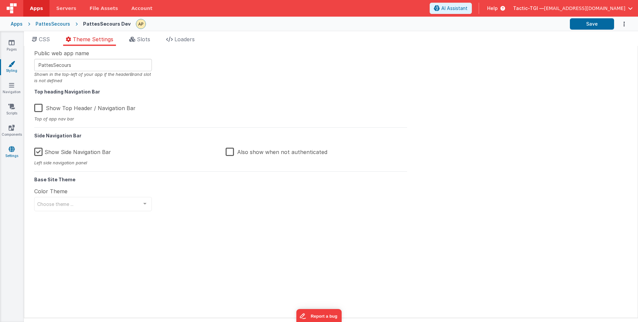
click at [13, 154] on link "Settings" at bounding box center [12, 152] width 24 height 13
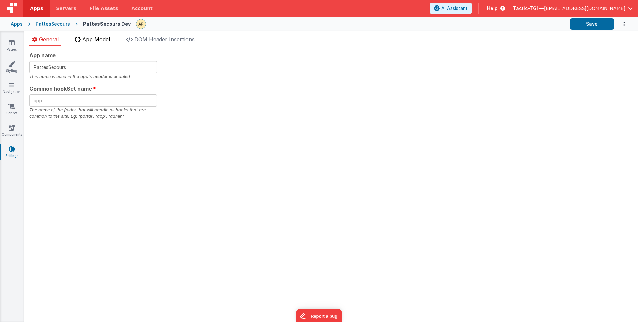
click at [100, 39] on span "App Model" at bounding box center [96, 39] width 28 height 7
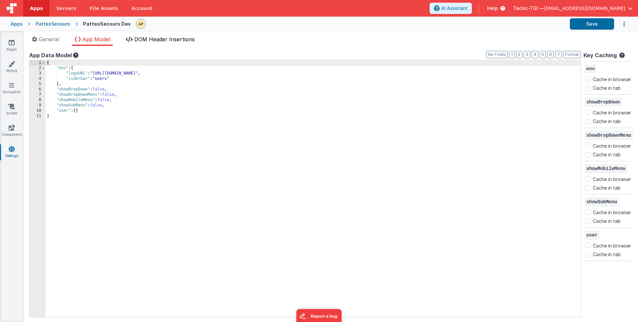
click at [157, 41] on span "DOM Header Insertions" at bounding box center [164, 39] width 60 height 7
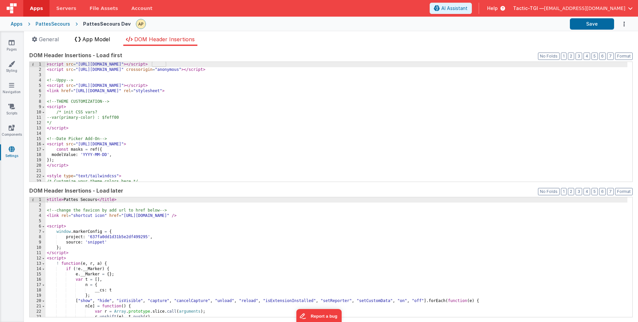
click at [93, 40] on span "App Model" at bounding box center [96, 39] width 28 height 7
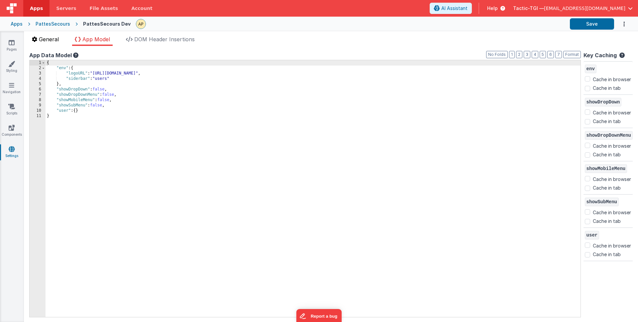
click at [47, 40] on span "General" at bounding box center [49, 39] width 20 height 7
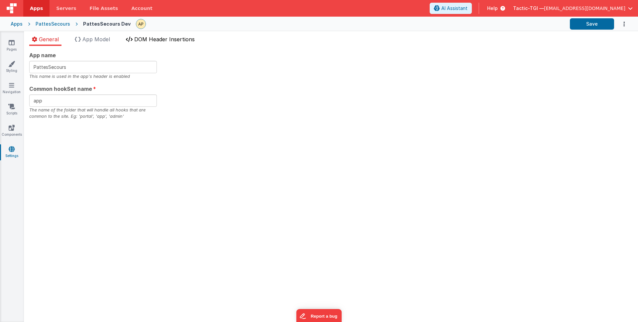
click at [154, 43] on li "DOM Header Insertions" at bounding box center [160, 40] width 74 height 11
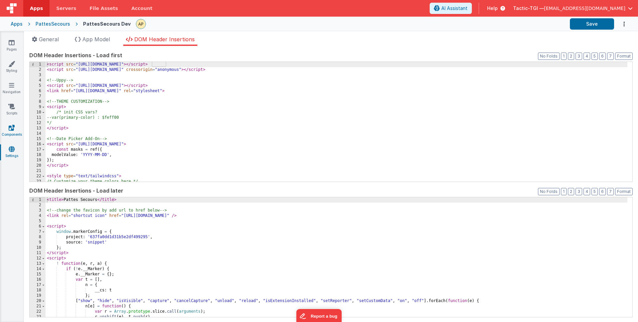
click at [12, 128] on icon at bounding box center [12, 127] width 6 height 7
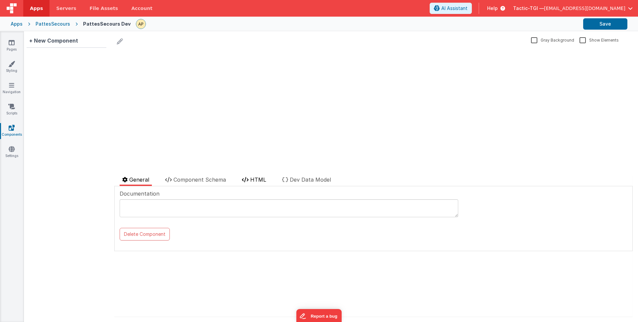
click at [257, 181] on span "HTML" at bounding box center [258, 179] width 16 height 7
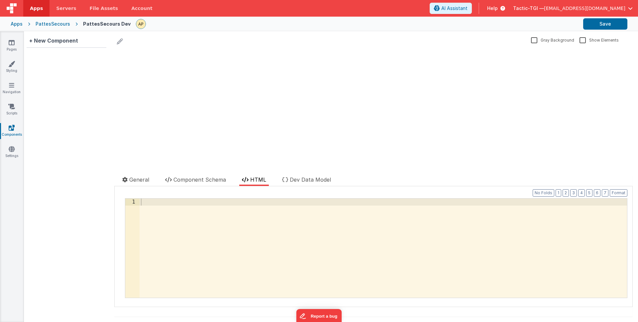
click at [257, 181] on span "HTML" at bounding box center [258, 179] width 16 height 7
click at [210, 179] on span "Component Schema" at bounding box center [200, 179] width 53 height 7
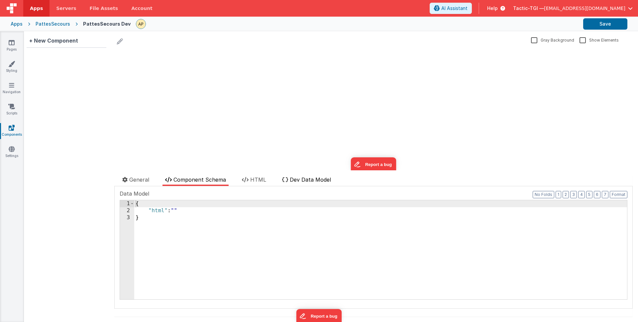
click at [320, 179] on span "Dev Data Model" at bounding box center [310, 179] width 41 height 7
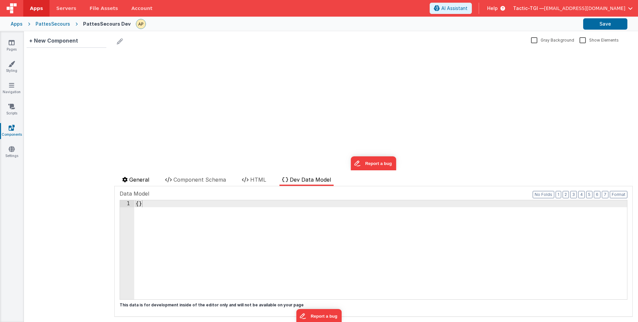
click at [138, 180] on span "General" at bounding box center [139, 179] width 20 height 7
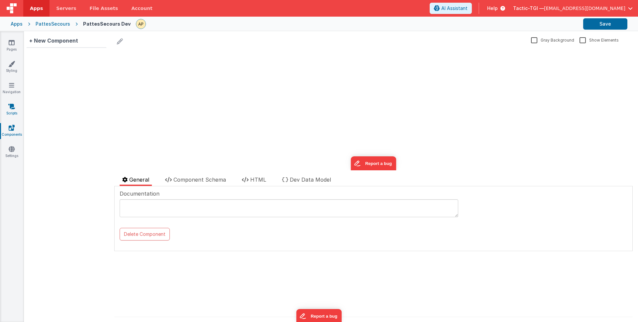
click at [15, 110] on link "Scripts" at bounding box center [12, 109] width 24 height 13
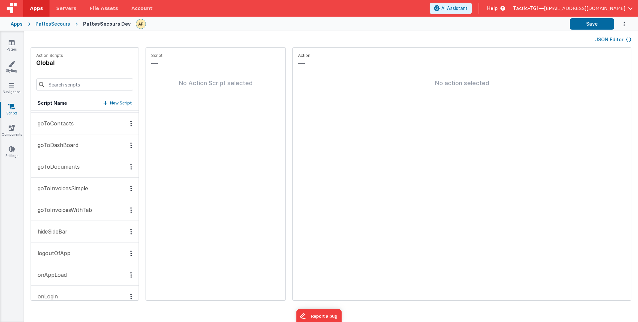
scroll to position [85, 0]
click at [44, 144] on p "goToDashBoard" at bounding box center [56, 145] width 45 height 8
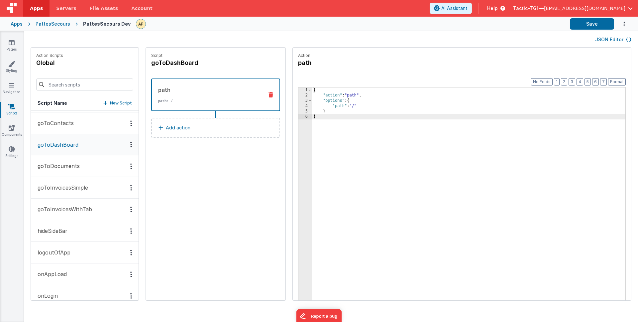
scroll to position [0, 0]
click at [59, 126] on button "clickFailSafe" at bounding box center [85, 122] width 108 height 22
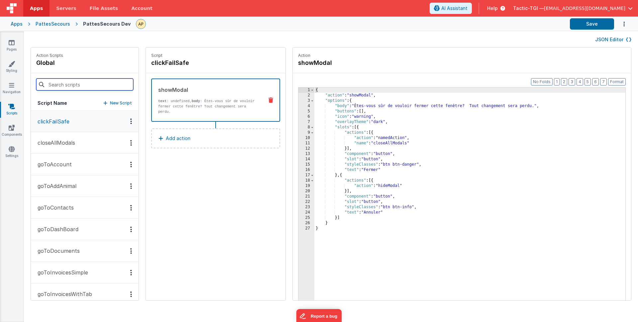
click at [79, 79] on input at bounding box center [84, 84] width 97 height 12
click at [60, 127] on button "clickFailSafe" at bounding box center [85, 121] width 108 height 21
click at [62, 84] on input at bounding box center [84, 84] width 97 height 12
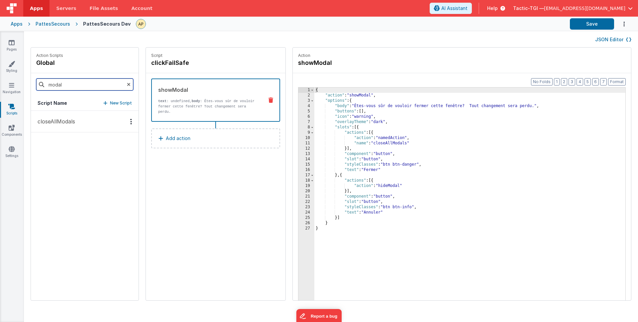
type input "modal"
click at [76, 118] on button "closeAllModals" at bounding box center [85, 122] width 108 height 22
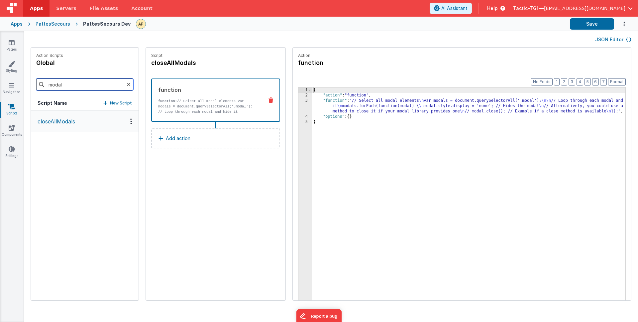
click at [66, 87] on input "modal" at bounding box center [84, 84] width 97 height 12
click at [127, 85] on icon at bounding box center [129, 84] width 4 height 23
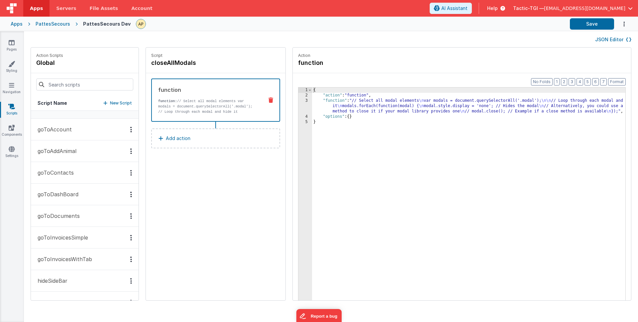
scroll to position [39, 0]
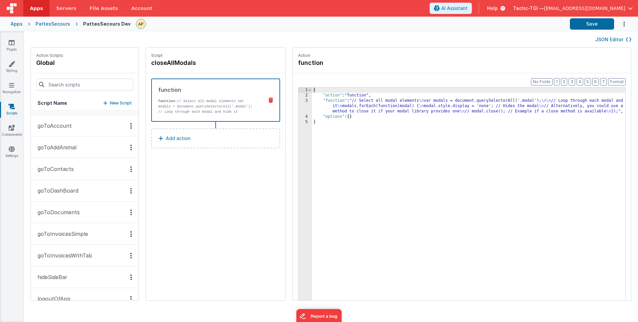
click at [69, 147] on p "goToAddAnimal" at bounding box center [55, 147] width 43 height 8
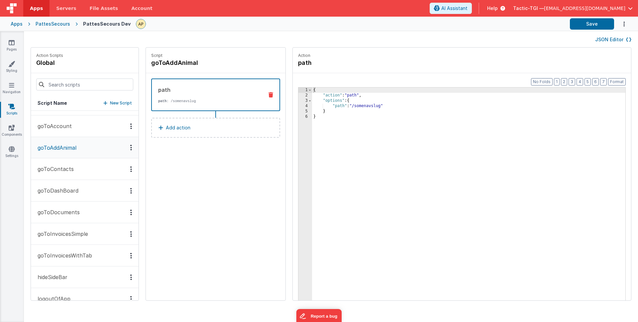
click at [161, 104] on div "path path : /somenavslug" at bounding box center [215, 94] width 129 height 33
click at [80, 164] on button "goToContacts" at bounding box center [85, 169] width 108 height 22
click at [72, 144] on p "goToAddAnimal" at bounding box center [55, 148] width 43 height 8
click at [68, 200] on button "goToDashBoard" at bounding box center [85, 191] width 108 height 22
click at [68, 212] on p "goToDocuments" at bounding box center [57, 212] width 46 height 8
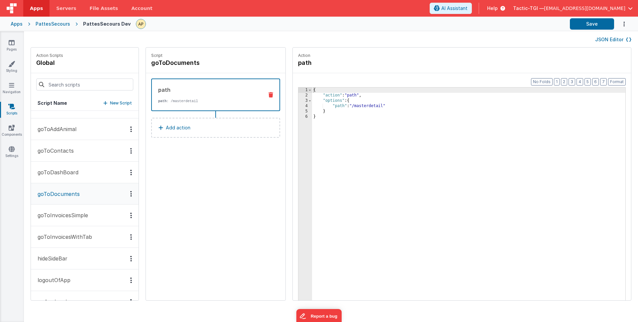
scroll to position [58, 0]
click at [68, 212] on p "goToInvoicesSimple" at bounding box center [61, 214] width 55 height 8
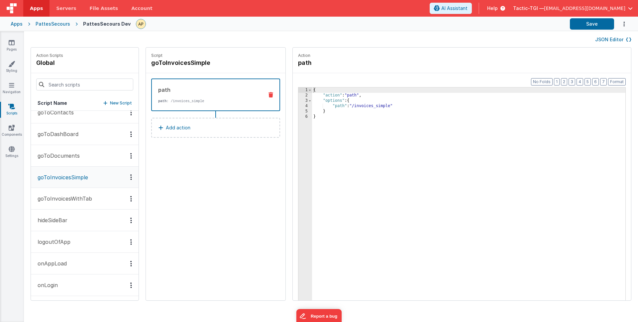
scroll to position [101, 0]
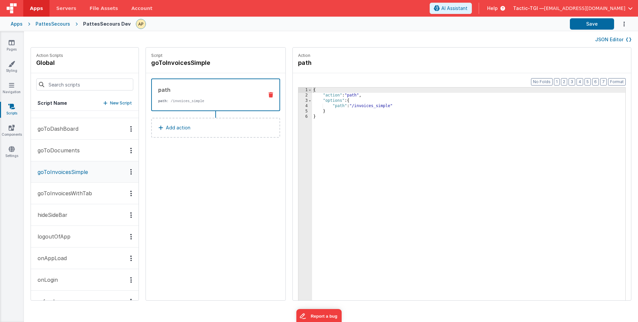
click at [68, 212] on button "hideSideBar" at bounding box center [85, 215] width 108 height 22
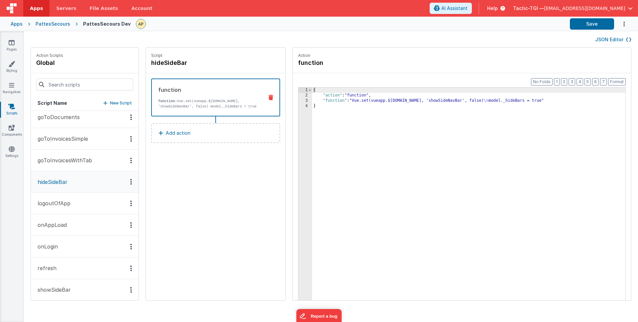
scroll to position [134, 0]
click at [69, 207] on button "logoutOfApp" at bounding box center [85, 203] width 108 height 22
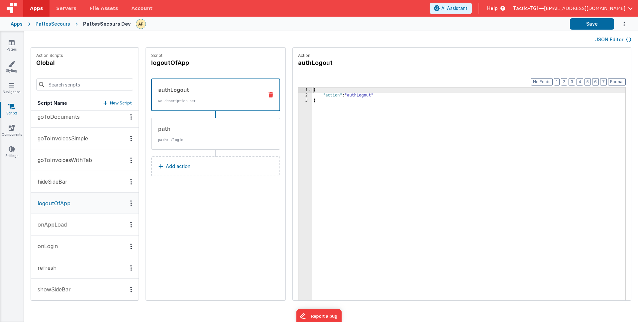
click at [71, 223] on button "onAppLoad" at bounding box center [85, 225] width 108 height 22
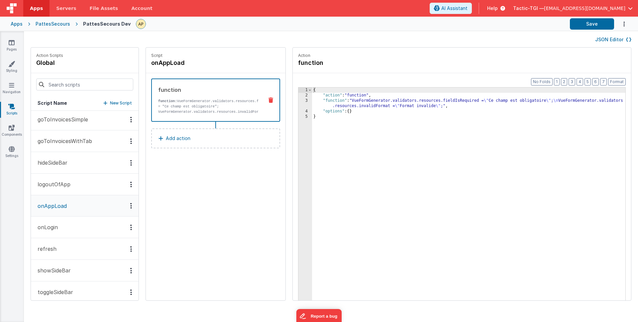
scroll to position [156, 0]
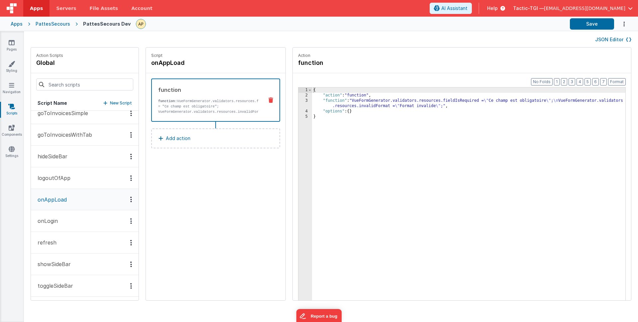
click at [69, 225] on button "onLogin" at bounding box center [85, 221] width 108 height 22
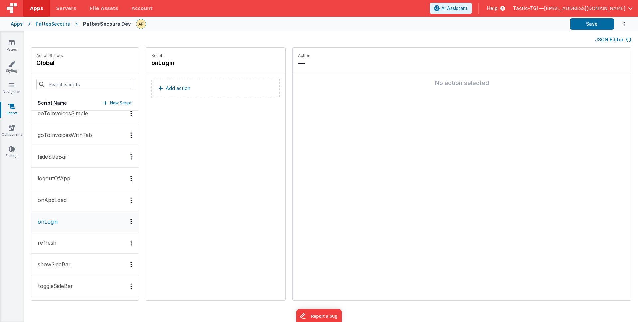
scroll to position [160, 0]
click at [70, 244] on button "refresh" at bounding box center [85, 243] width 108 height 22
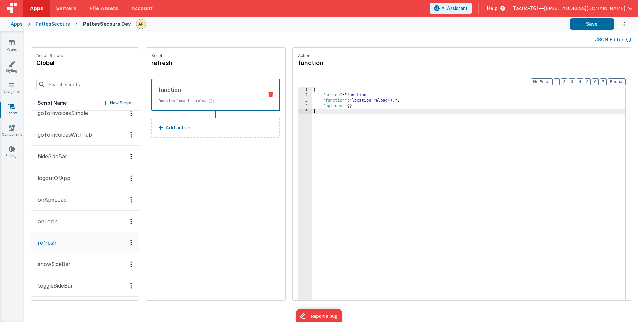
click at [82, 262] on button "showSideBar" at bounding box center [85, 264] width 108 height 22
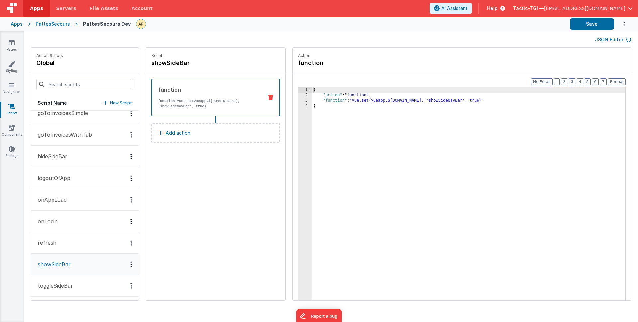
scroll to position [161, 0]
click at [81, 284] on button "toggleSideBar" at bounding box center [85, 284] width 108 height 22
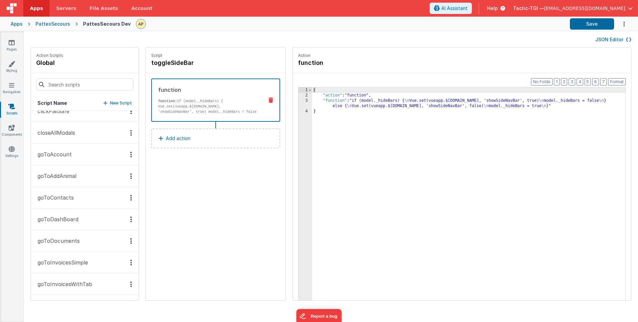
scroll to position [10, 0]
click at [73, 180] on p "goToAddAnimal" at bounding box center [55, 176] width 43 height 8
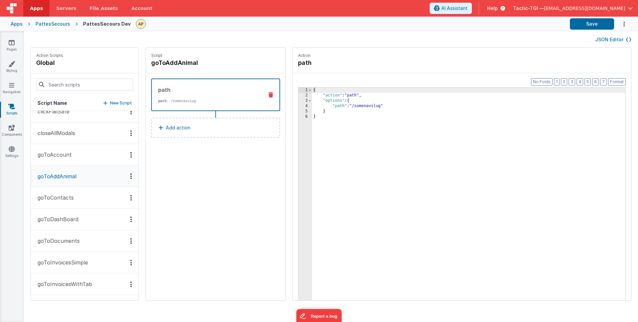
click at [126, 176] on div "Options" at bounding box center [131, 176] width 10 height 6
click at [115, 176] on div at bounding box center [319, 161] width 638 height 322
click at [76, 193] on button "goToContacts" at bounding box center [85, 198] width 108 height 22
click at [82, 173] on button "goToAddAnimal" at bounding box center [85, 177] width 108 height 22
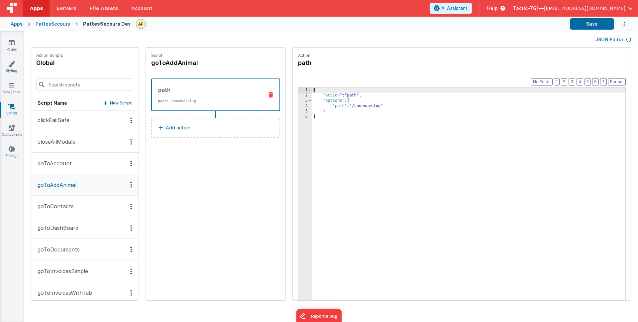
scroll to position [0, 0]
click at [110, 104] on p "New Script" at bounding box center [121, 103] width 22 height 7
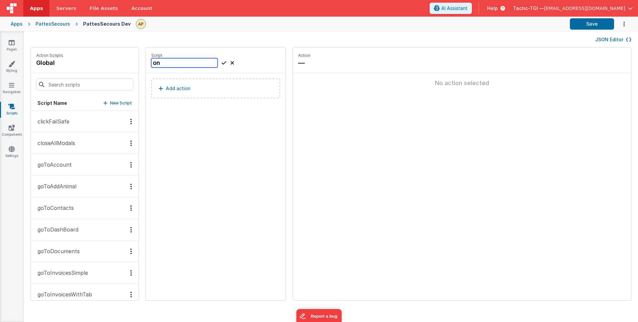
type input "o"
type input "openModal"
click at [203, 91] on button "Add action" at bounding box center [215, 88] width 129 height 20
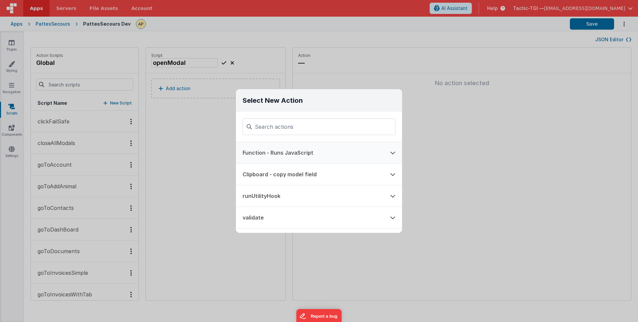
click at [314, 148] on button "Function - Runs JavaScript" at bounding box center [310, 152] width 148 height 21
